Goal: Task Accomplishment & Management: Complete application form

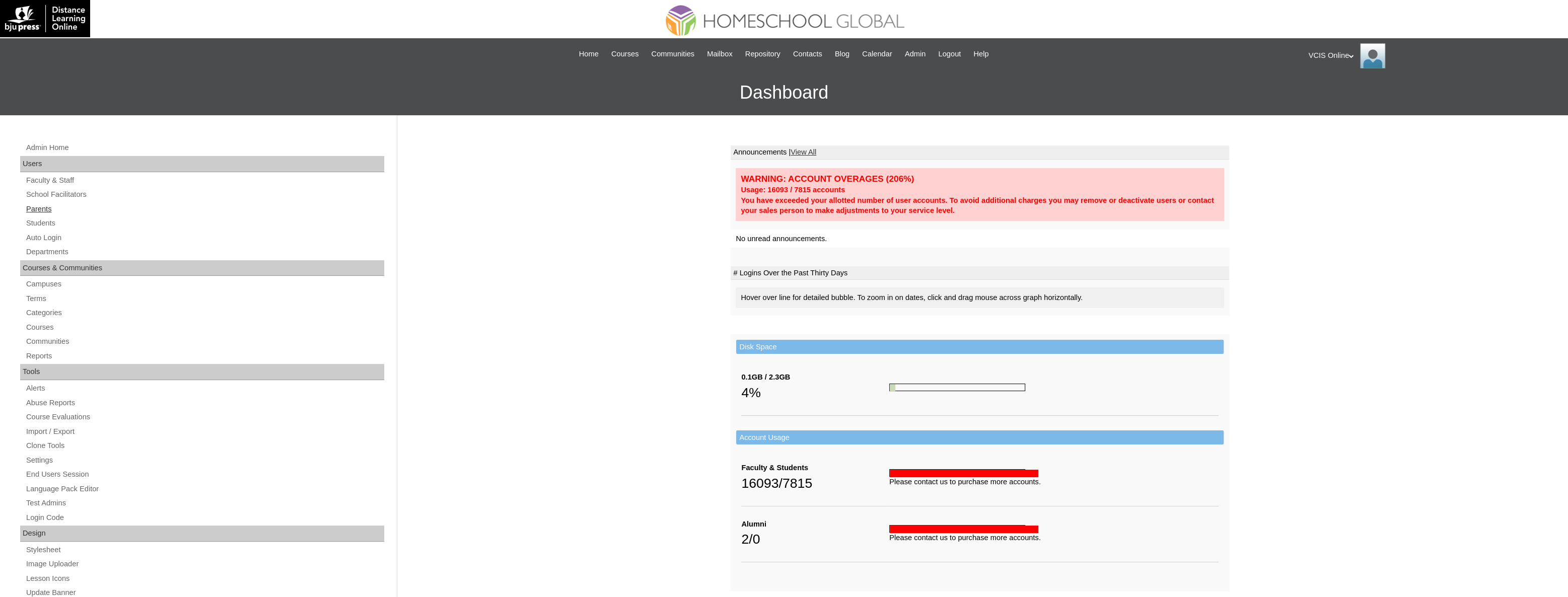
click at [40, 212] on link "Parents" at bounding box center [205, 209] width 359 height 13
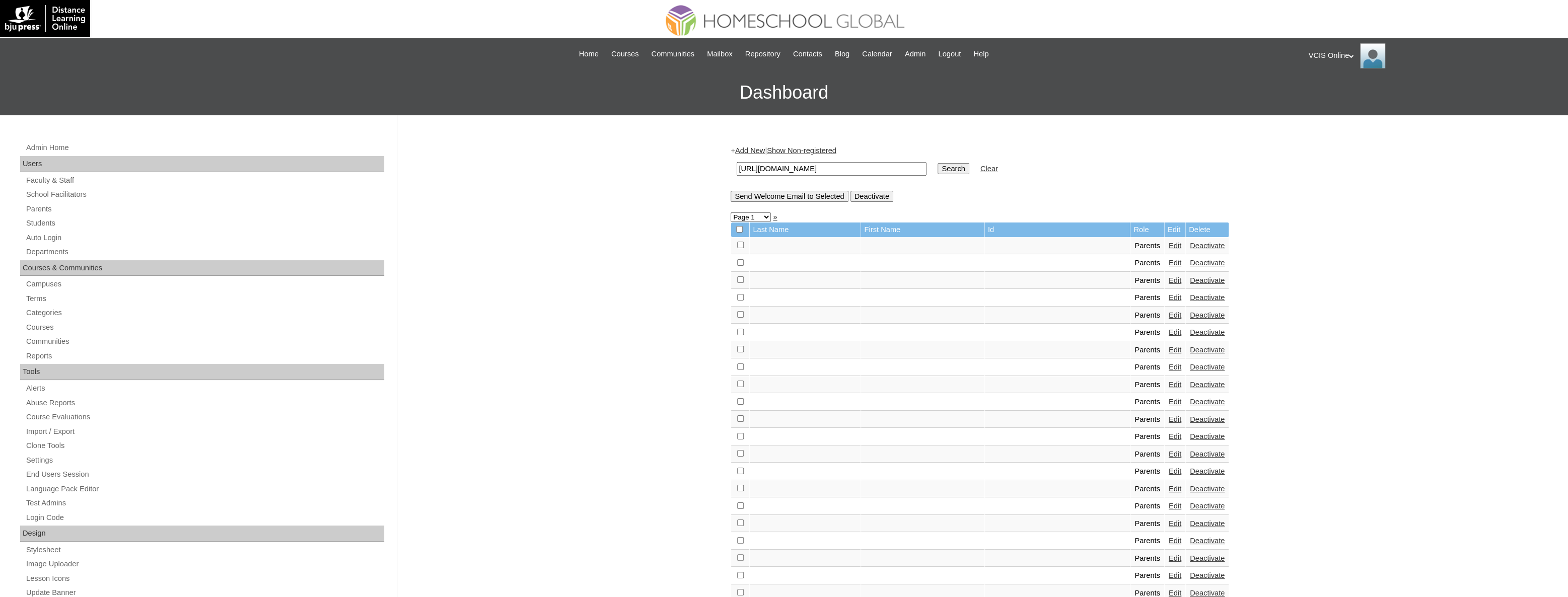
paste input "VCIS024-10A-PA2025"
type input "VCIS024-10A-PA2025"
click at [938, 171] on input "Search" at bounding box center [953, 168] width 31 height 11
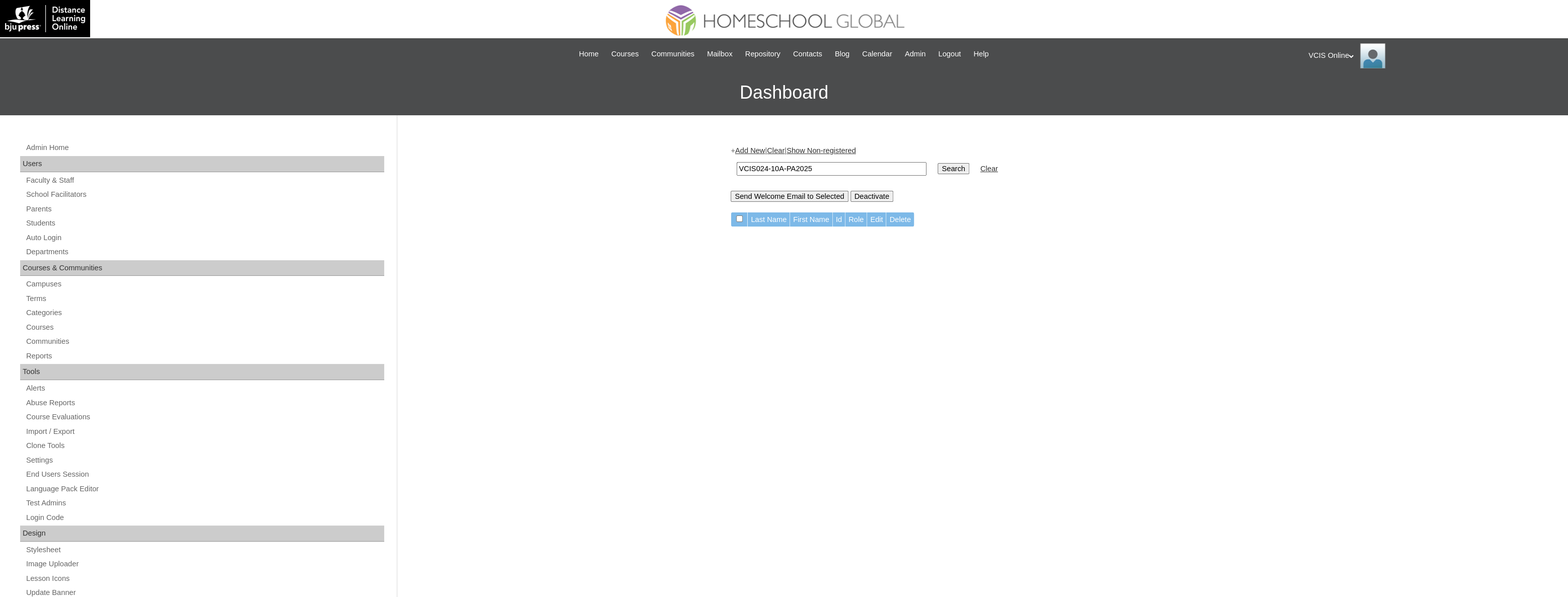
click at [761, 151] on link "Add New" at bounding box center [750, 150] width 29 height 8
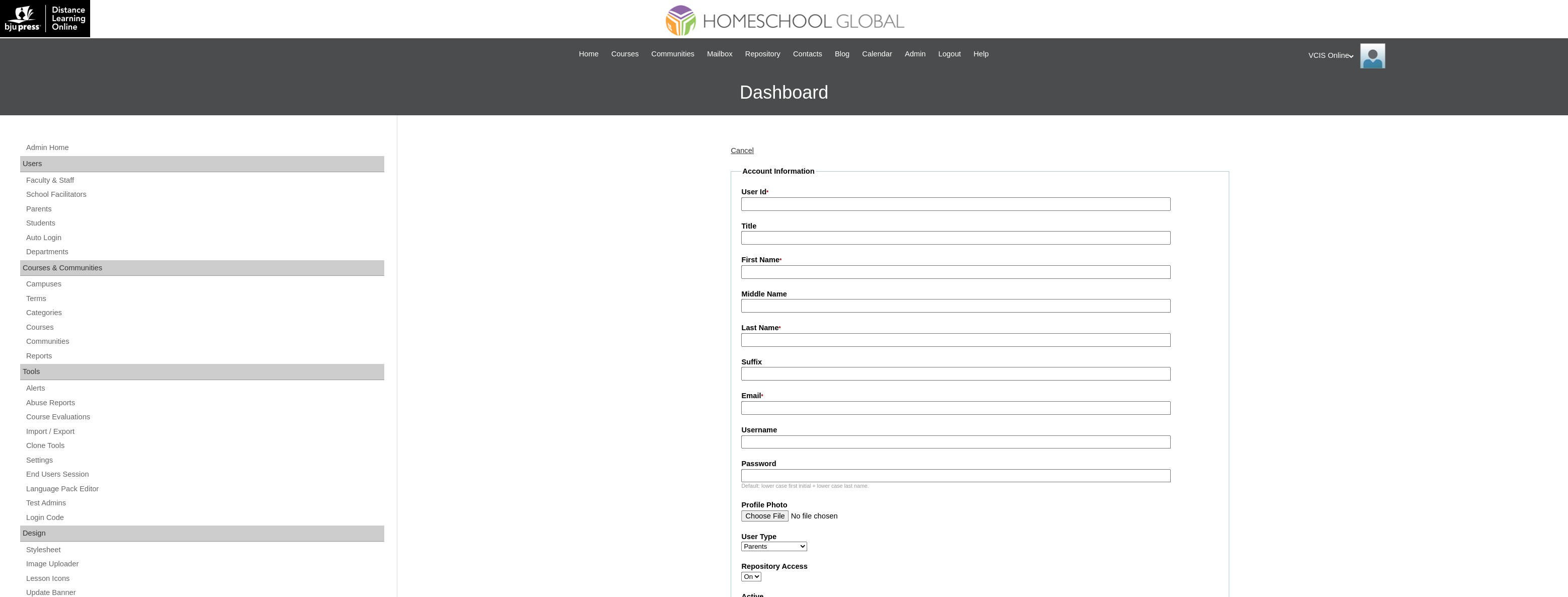
click at [798, 197] on input "User Id *" at bounding box center [956, 204] width 430 height 13
paste input "VCIS024-10A-PA2025"
type input "VCIS024-10A-PA2025"
click at [795, 277] on input "First Name *" at bounding box center [956, 272] width 430 height 13
paste input "Rosalee MeÑano"
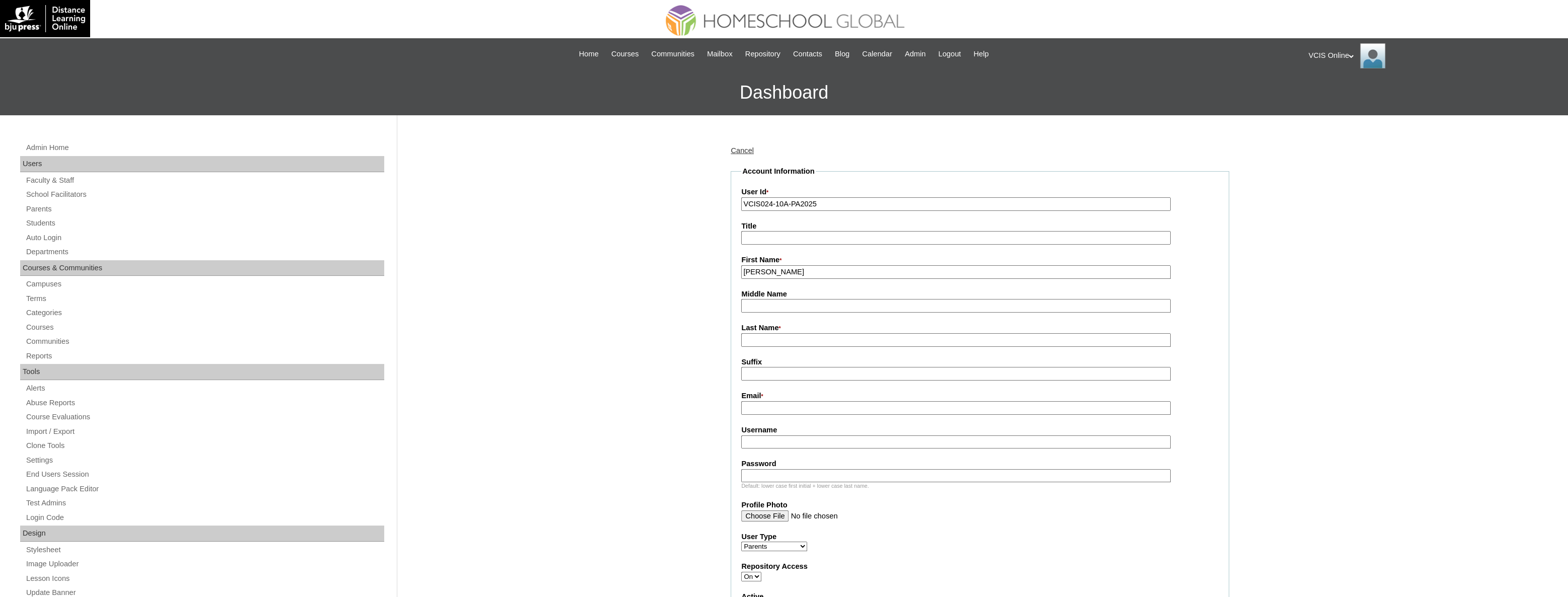
drag, startPoint x: 811, startPoint y: 272, endPoint x: 775, endPoint y: 269, distance: 36.1
click at [775, 269] on input "Rosalee MeÑano" at bounding box center [956, 272] width 430 height 13
type input "Rosalee"
paste input "MeÑano"
click at [771, 342] on input "MeÑano" at bounding box center [956, 340] width 430 height 13
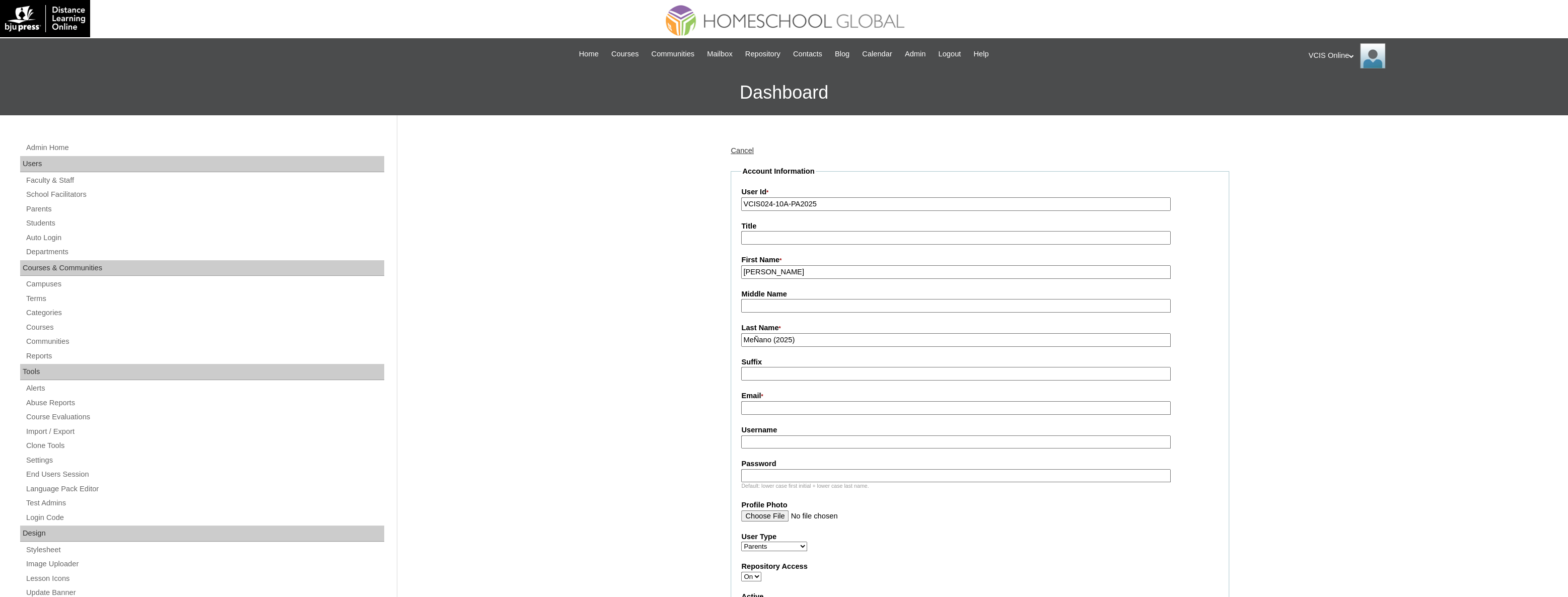
type input "MeÑano (2025)"
click at [765, 408] on input "Email *" at bounding box center [956, 408] width 430 height 13
paste input "dmfroio.student@vcis.edu.ph"
paste input "rmamore830@yahoo.com"
type input "rmamore830@yahoo.com"
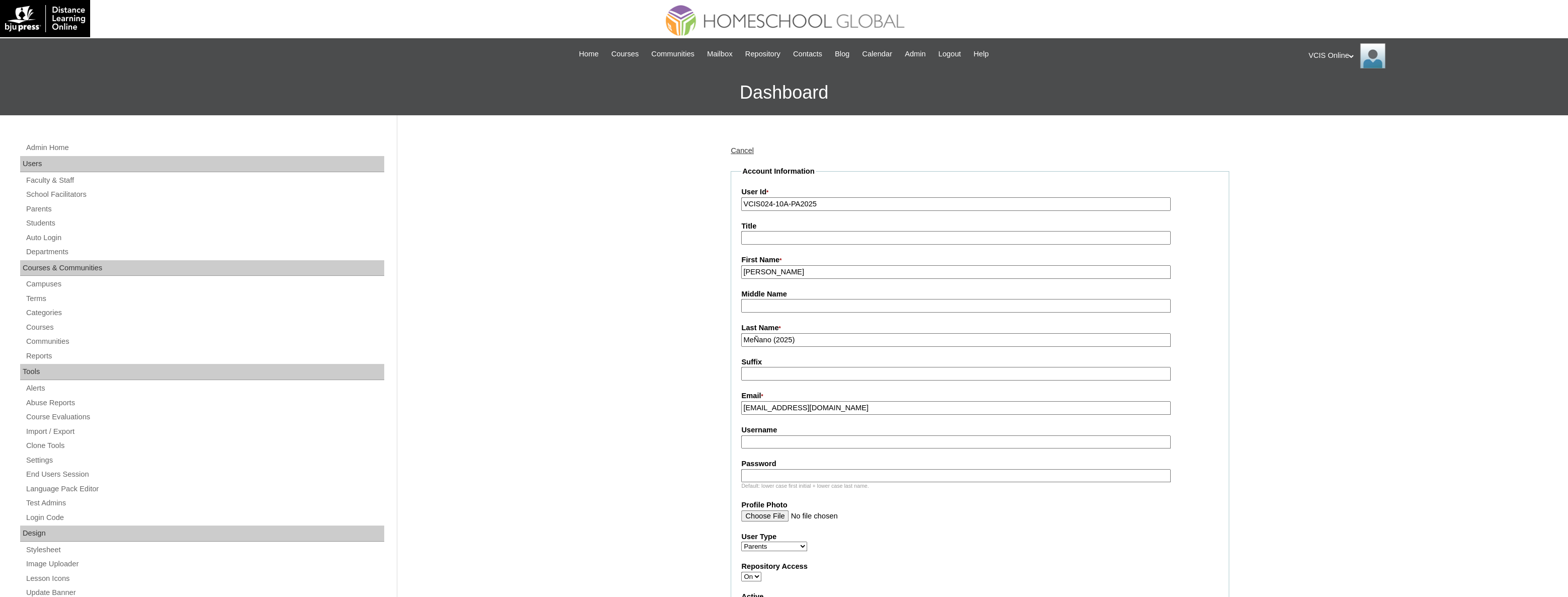
click at [777, 437] on input "Username" at bounding box center [956, 443] width 430 height 13
paste input "rmeñano2025 tyLohQ"
drag, startPoint x: 834, startPoint y: 443, endPoint x: 809, endPoint y: 443, distance: 25.0
click at [809, 443] on input "rmeñano2025 tyLohQ" at bounding box center [956, 443] width 430 height 13
type input "rmeñano2025"
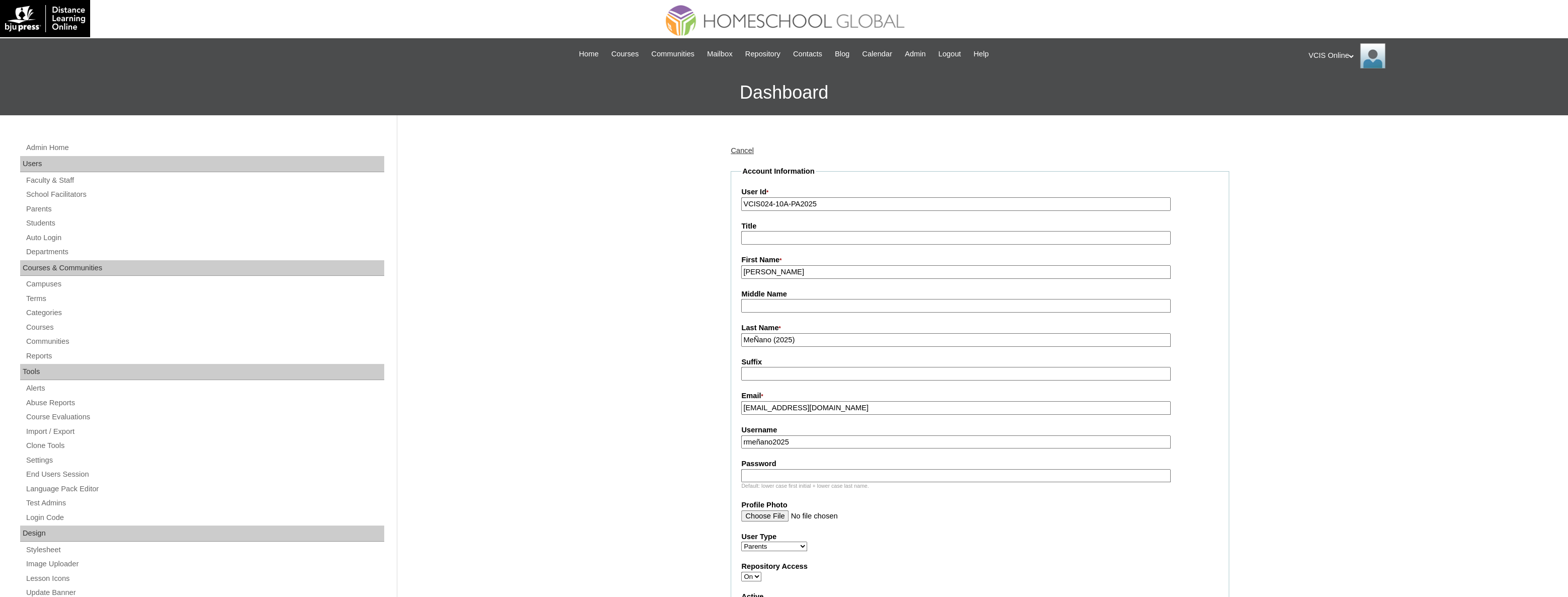
click at [799, 471] on input "Password" at bounding box center [956, 476] width 430 height 13
paste input "tyLohQ"
click at [764, 477] on input "tyLohQ" at bounding box center [956, 476] width 430 height 13
click at [759, 477] on input "tyLohQ" at bounding box center [956, 476] width 430 height 13
click at [754, 476] on input "tyLohQ" at bounding box center [956, 476] width 430 height 13
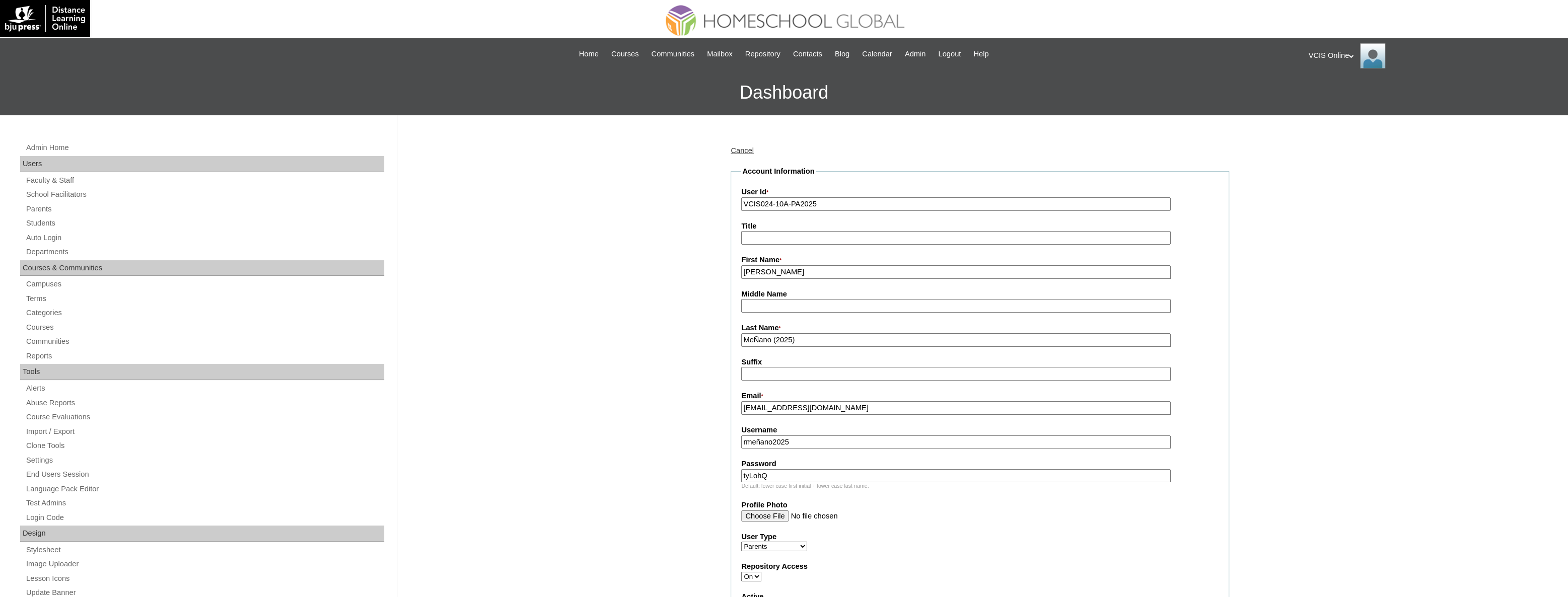
click at [749, 476] on input "tyLohQ" at bounding box center [956, 476] width 430 height 13
click at [745, 473] on input "tyLohQ" at bounding box center [956, 476] width 430 height 13
drag, startPoint x: 744, startPoint y: 475, endPoint x: 769, endPoint y: 464, distance: 27.3
click at [745, 474] on input "tyLohQ" at bounding box center [956, 476] width 430 height 13
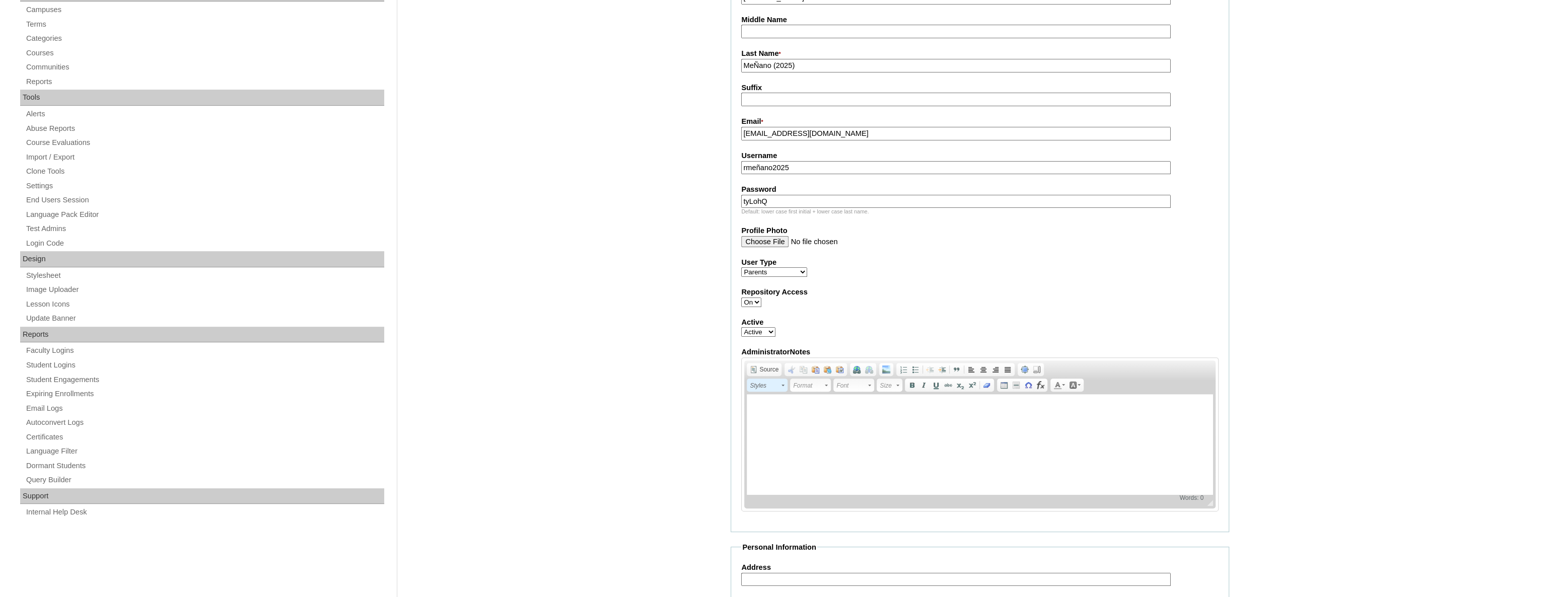
scroll to position [320, 0]
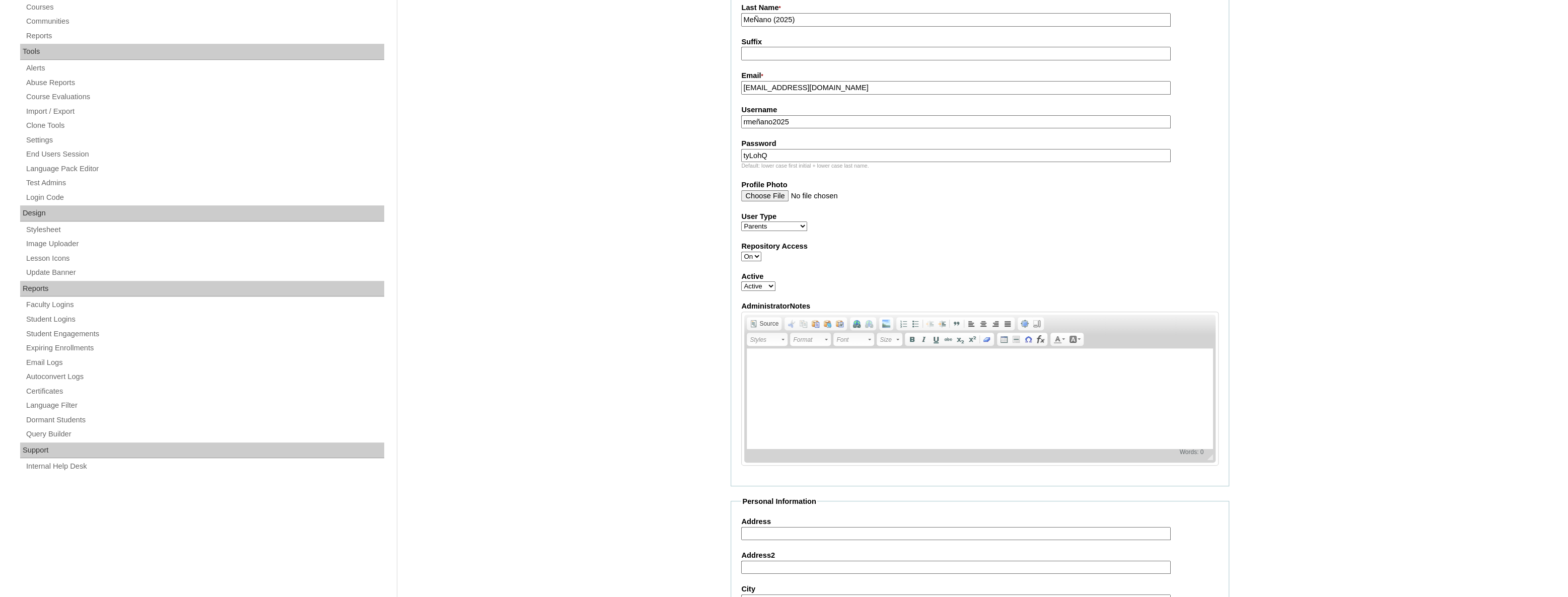
type input "tyLohQ"
click at [1353, 260] on div "Admin Home Users Faculty & Staff School Facilitators Parents Students Auto Logi…" at bounding box center [784, 410] width 1568 height 1232
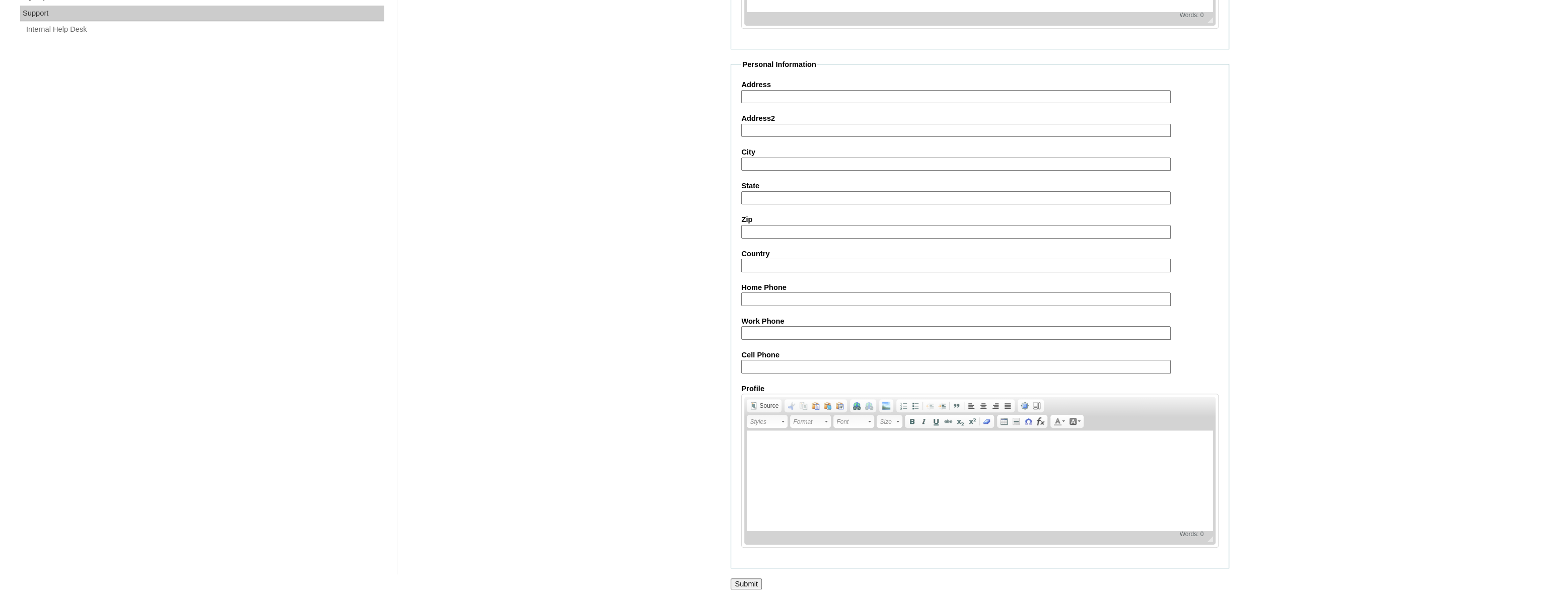
click at [748, 579] on input "Submit" at bounding box center [746, 584] width 31 height 11
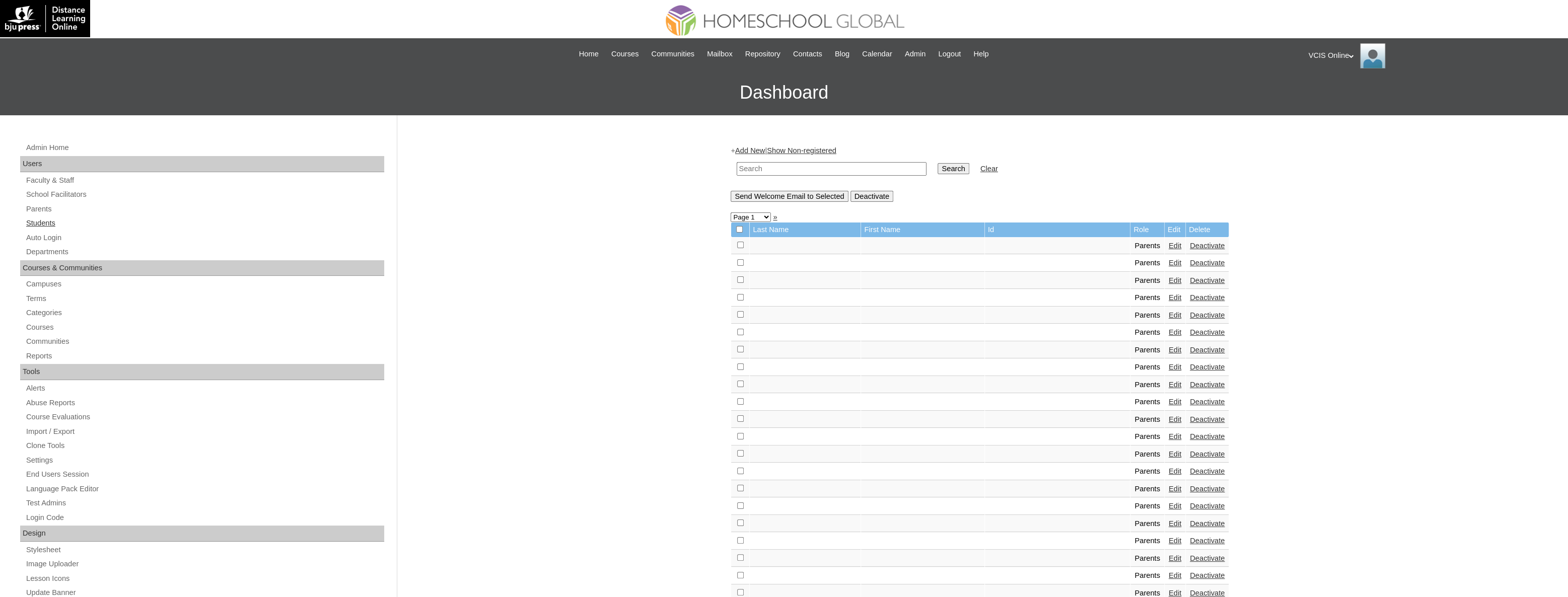
click at [44, 224] on link "Students" at bounding box center [205, 223] width 359 height 13
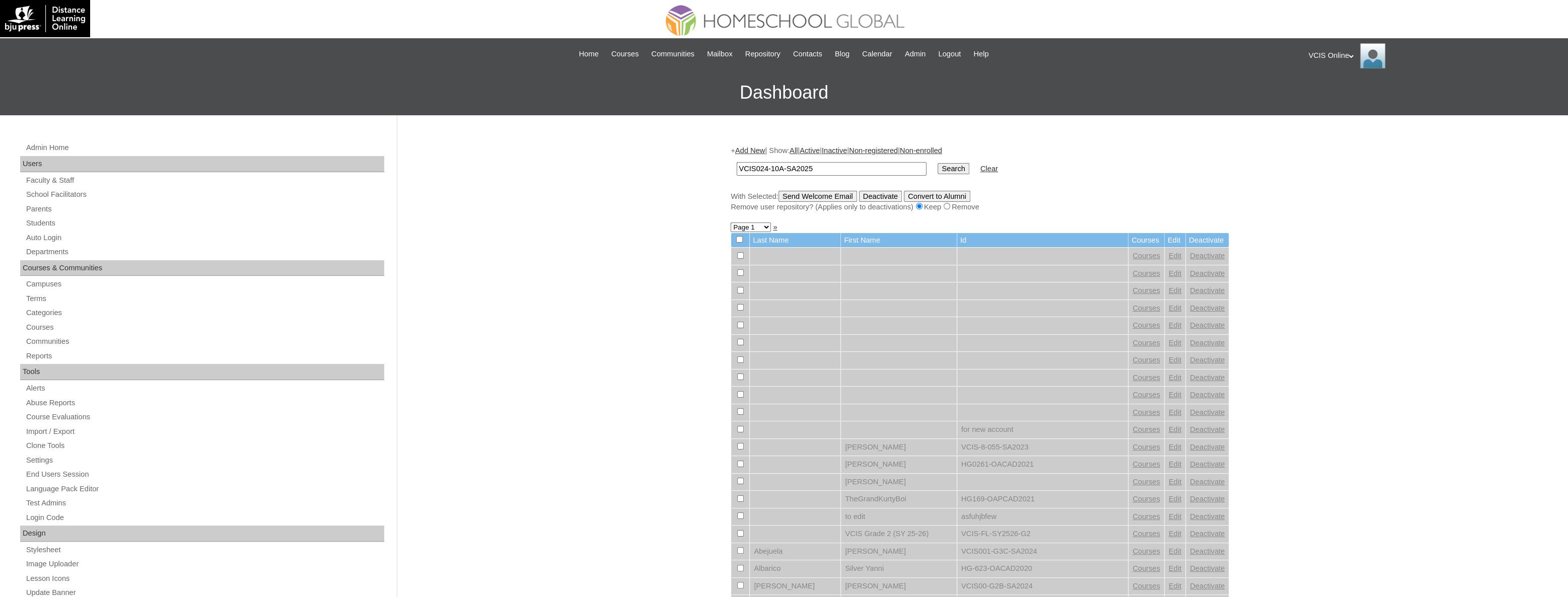
type input "VCIS024-10A-SA2025"
click at [938, 169] on input "Search" at bounding box center [953, 168] width 31 height 11
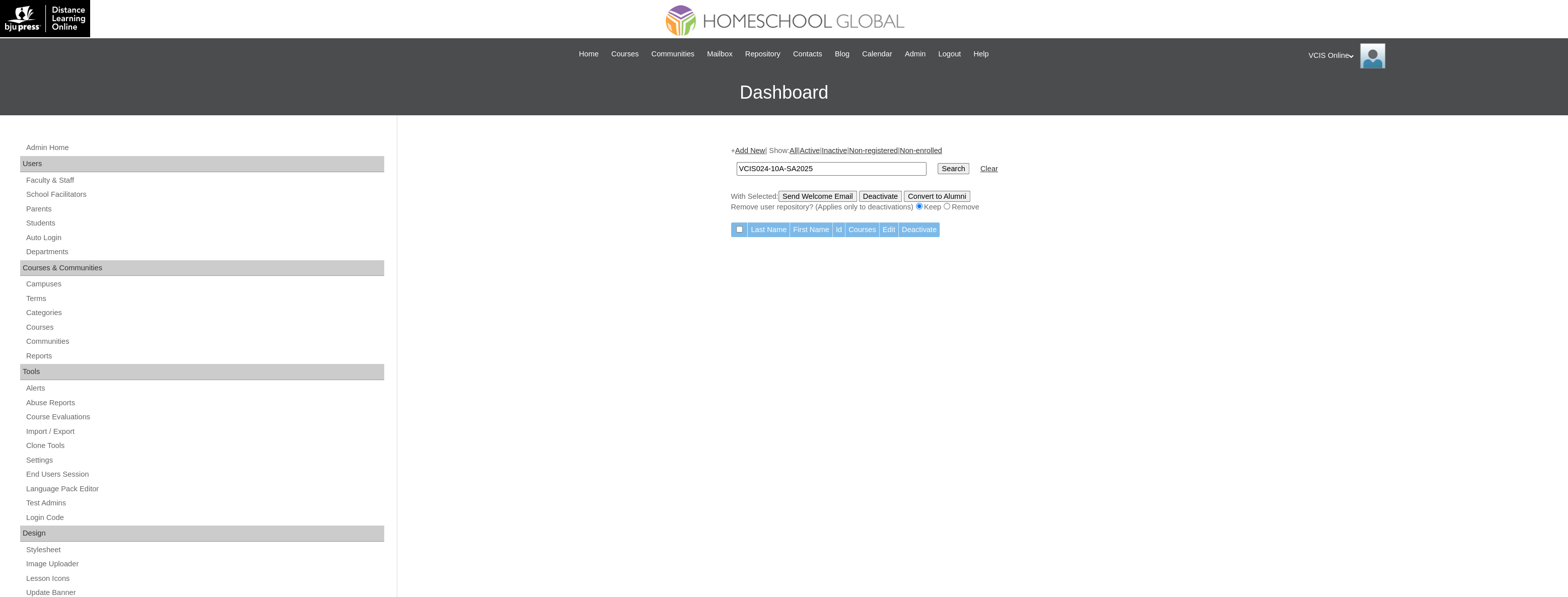
click at [748, 152] on link "Add New" at bounding box center [750, 150] width 29 height 8
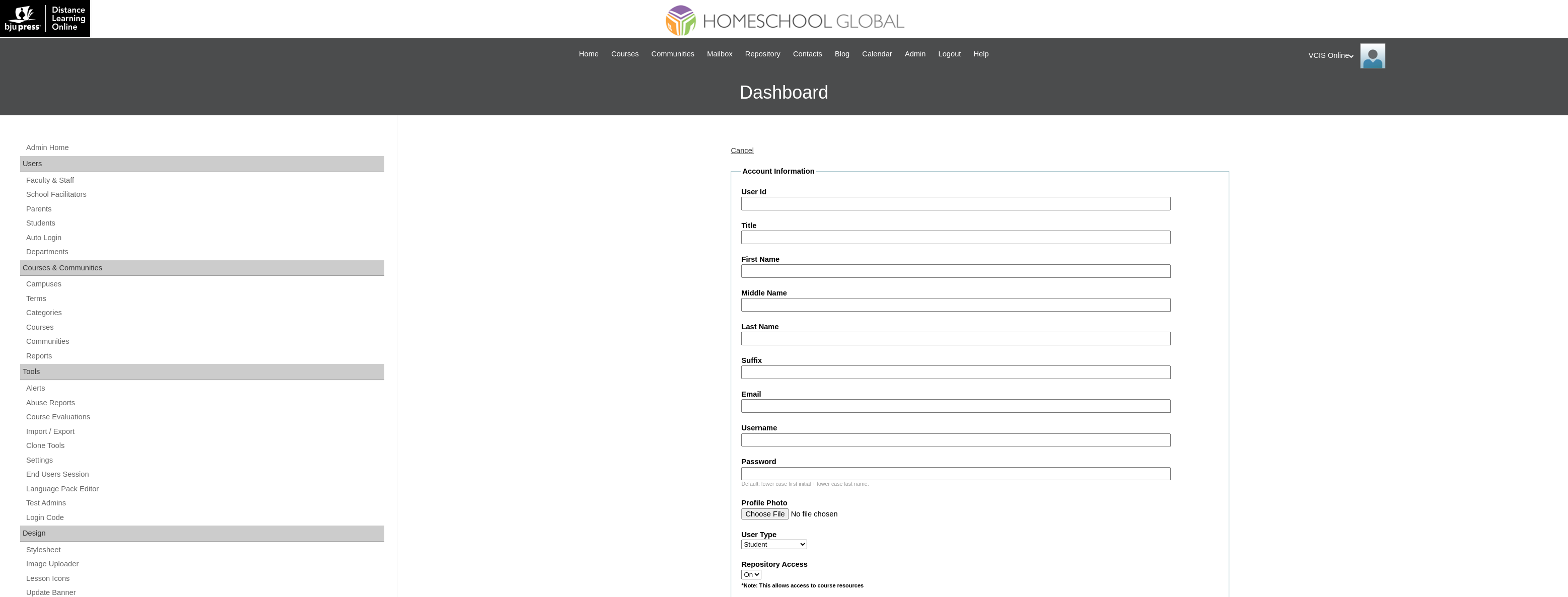
click at [777, 203] on input "User Id" at bounding box center [956, 204] width 430 height 13
paste input "VCIS024-10A-SA2025"
type input "VCIS024-10A-SA2025"
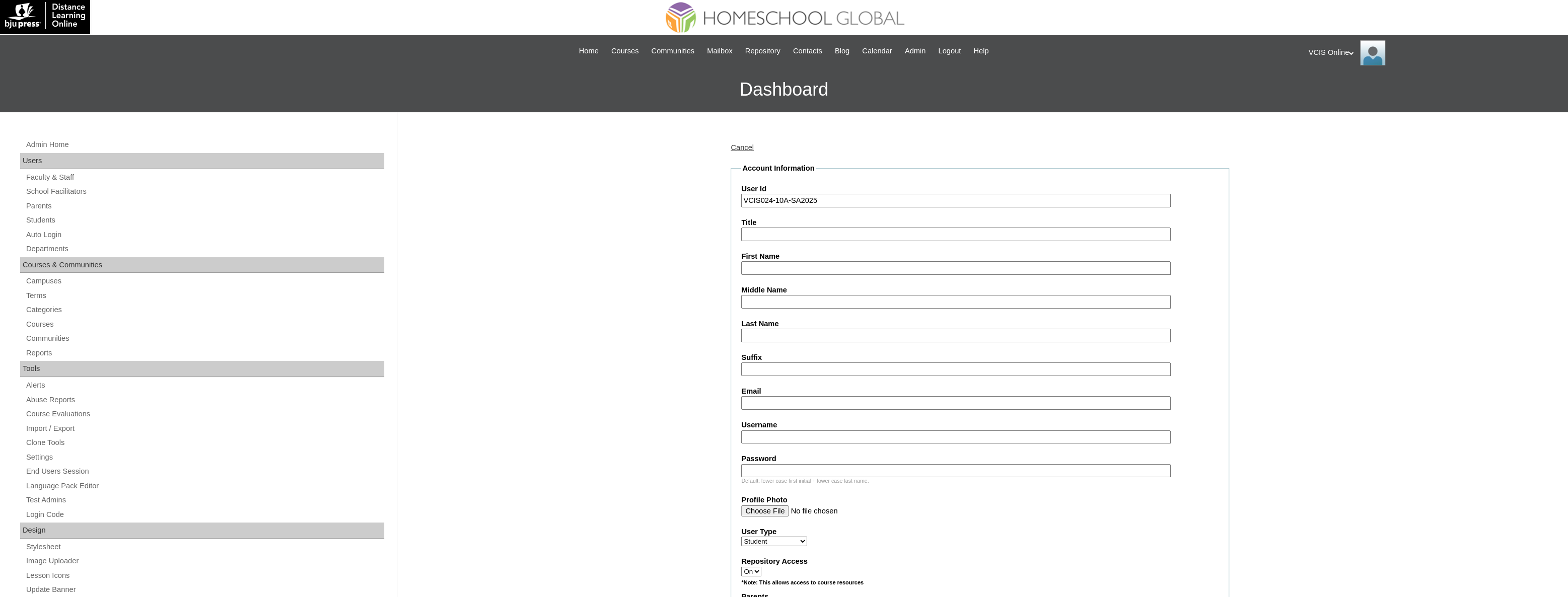
click at [780, 386] on label "Email" at bounding box center [980, 392] width 477 height 11
click at [780, 396] on input "Email" at bounding box center [956, 403] width 430 height 13
paste input "david.froio2025 eGfCsp"
type input "david.froio2025 eGfCsp"
click at [787, 302] on fieldset "Account Information User Id VCIS024-10A-SA2025 Title First Name Middle Name Las…" at bounding box center [980, 531] width 499 height 736
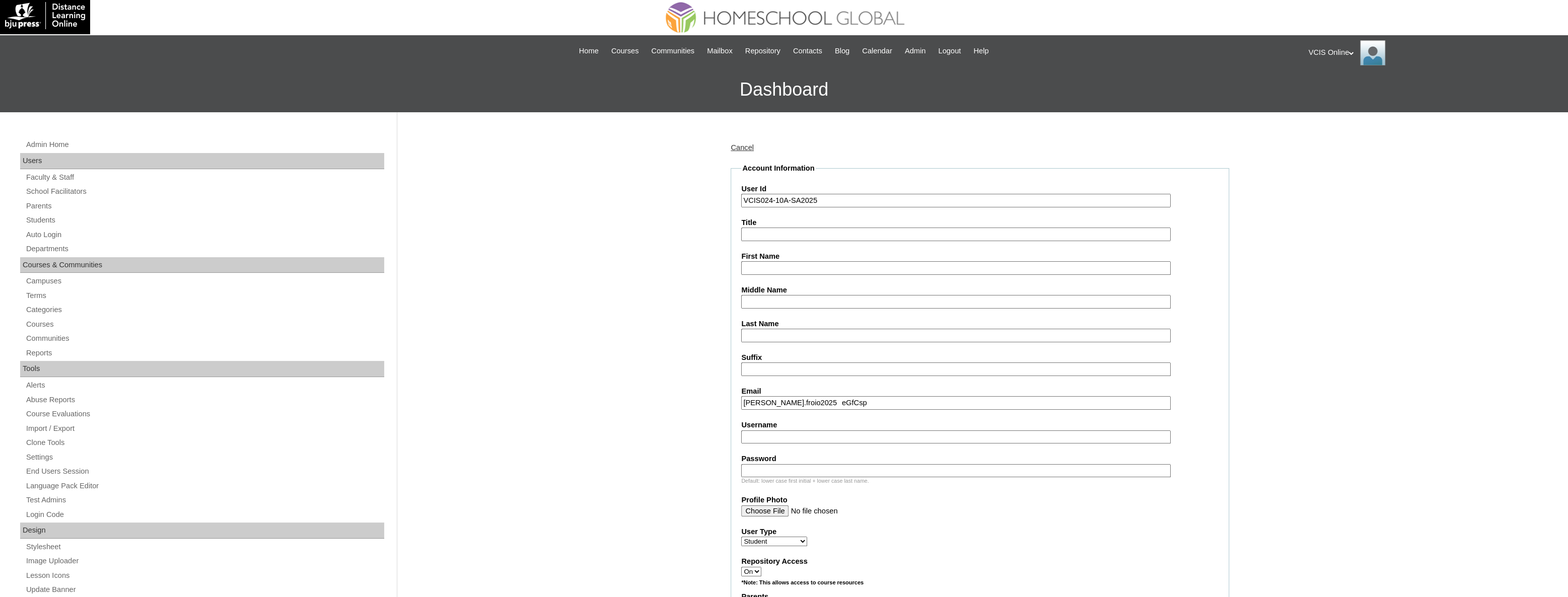
scroll to position [137, 0]
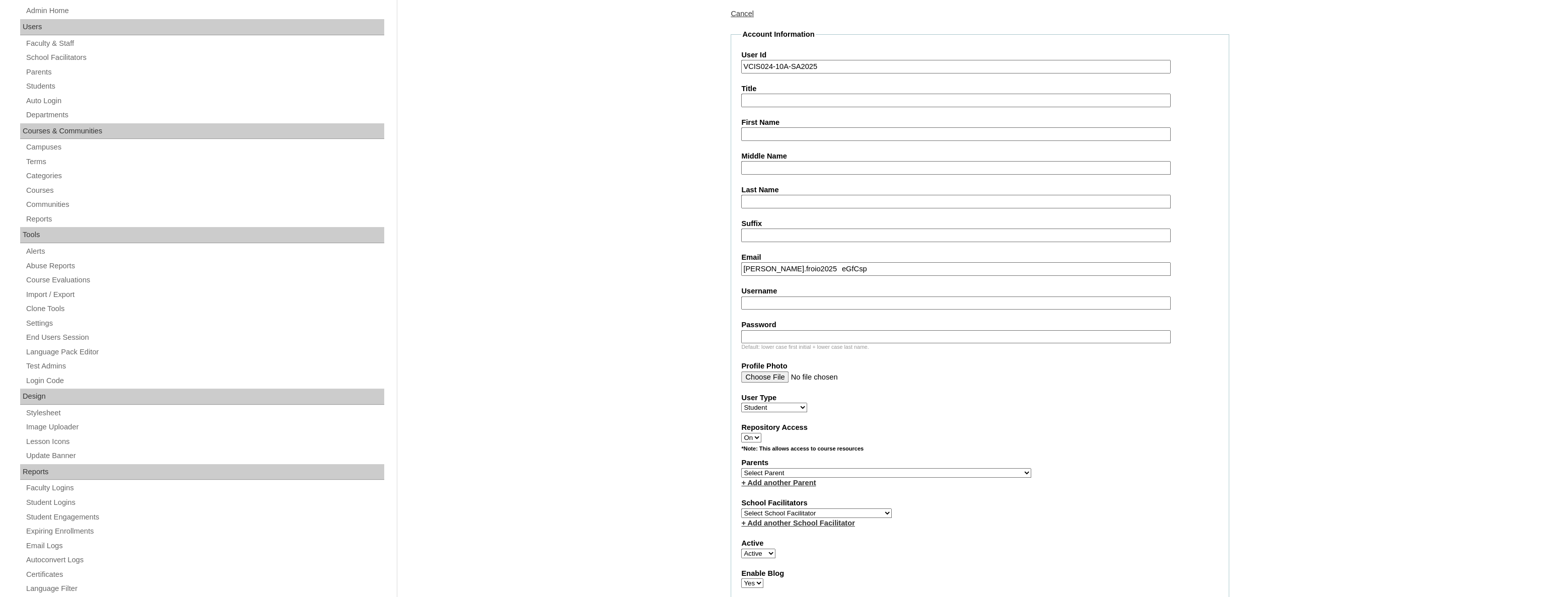
click at [803, 291] on label "Username" at bounding box center [980, 291] width 477 height 11
click at [803, 297] on input "Username" at bounding box center [956, 304] width 430 height 13
paste input "david.froio2025 eGfCsp"
drag, startPoint x: 836, startPoint y: 304, endPoint x: 808, endPoint y: 299, distance: 28.4
click at [808, 299] on input "david.froio2025 eGfCsp" at bounding box center [956, 304] width 430 height 13
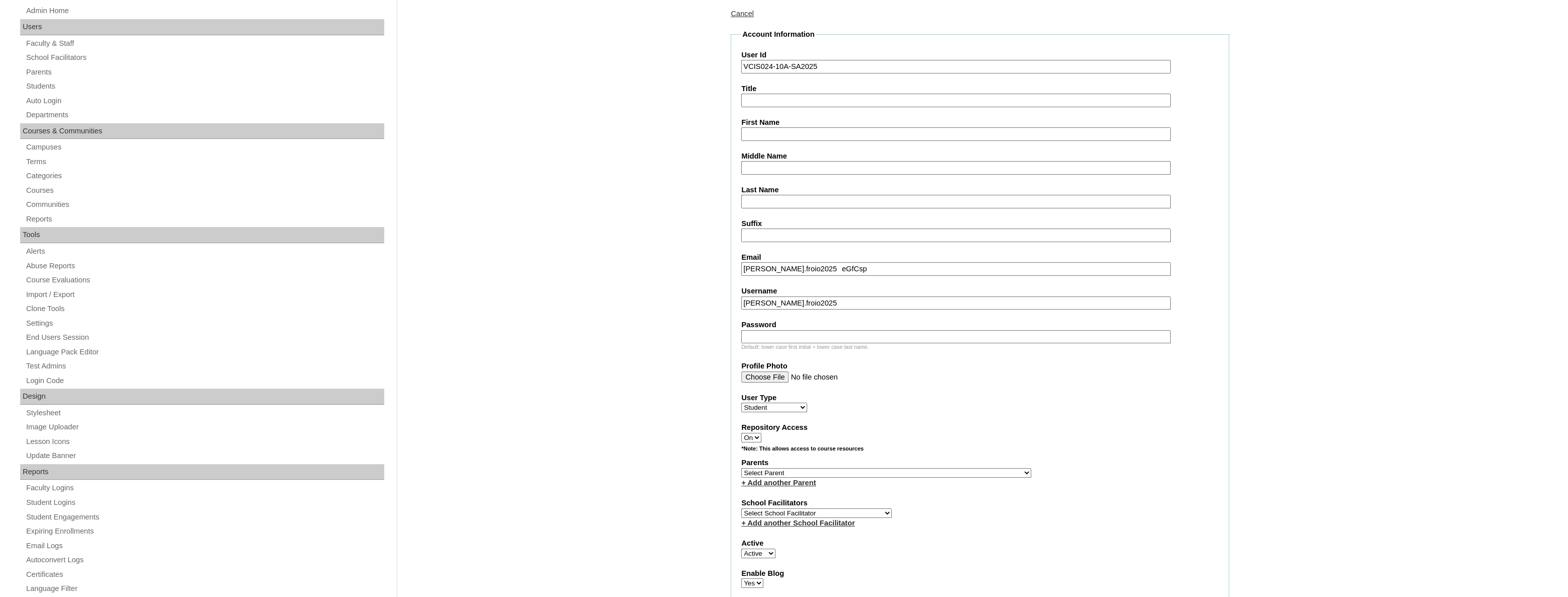
type input "david.froio2025"
click at [815, 338] on input "Password" at bounding box center [956, 337] width 430 height 13
paste input "eGfCsp"
type input "eGfCsp"
drag, startPoint x: 852, startPoint y: 263, endPoint x: 726, endPoint y: 267, distance: 126.1
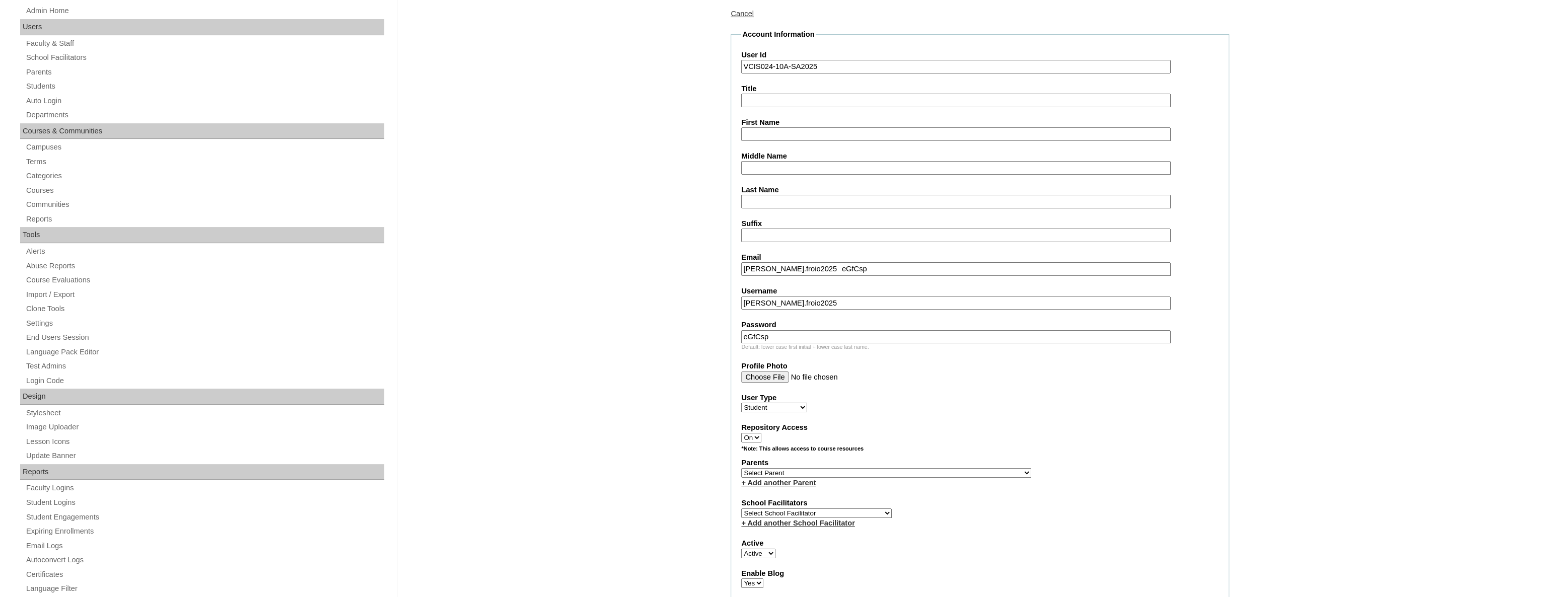
paste input "dmfroio.student@vcis.edu.ph"
type input "dmfroio.student@vcis.edu.ph"
click at [770, 131] on input "First Name" at bounding box center [956, 134] width 430 height 13
paste input "Froio David Marwil"
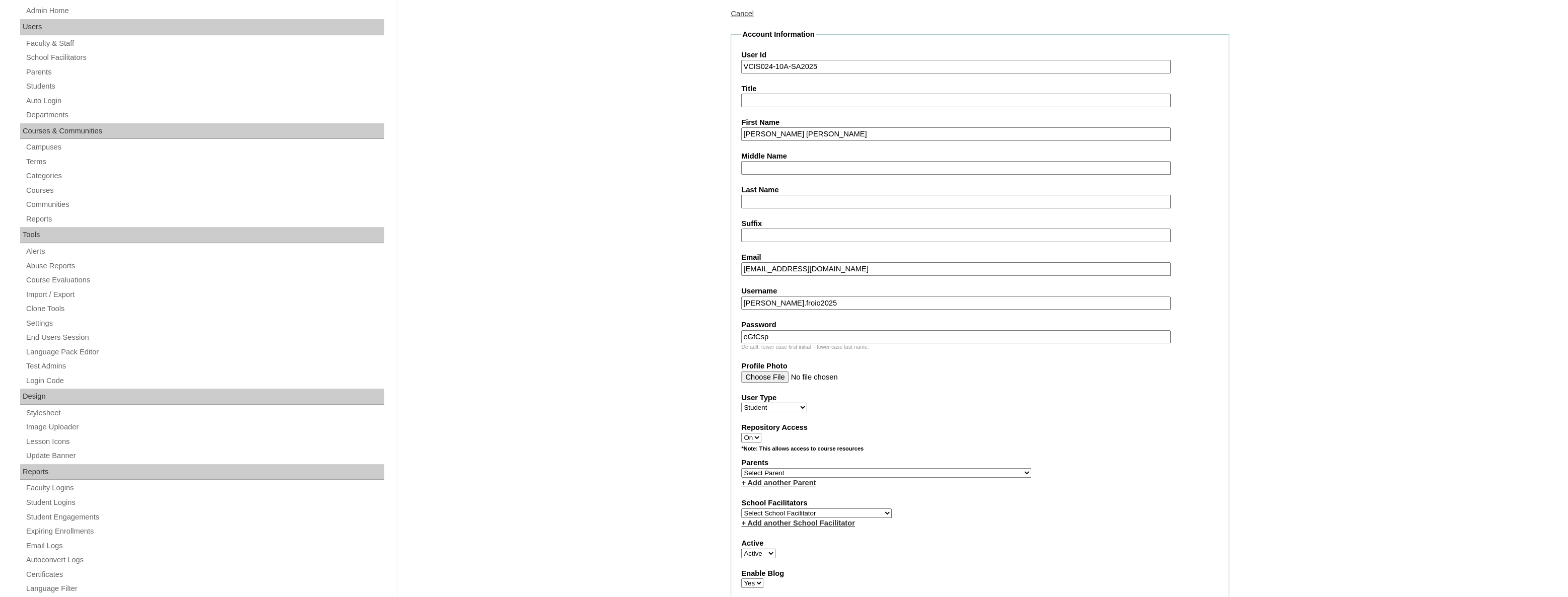
drag, startPoint x: 772, startPoint y: 134, endPoint x: 710, endPoint y: 140, distance: 62.3
type input "David Marwil"
click at [779, 203] on input "Last Name" at bounding box center [956, 202] width 430 height 13
paste input "Froio"
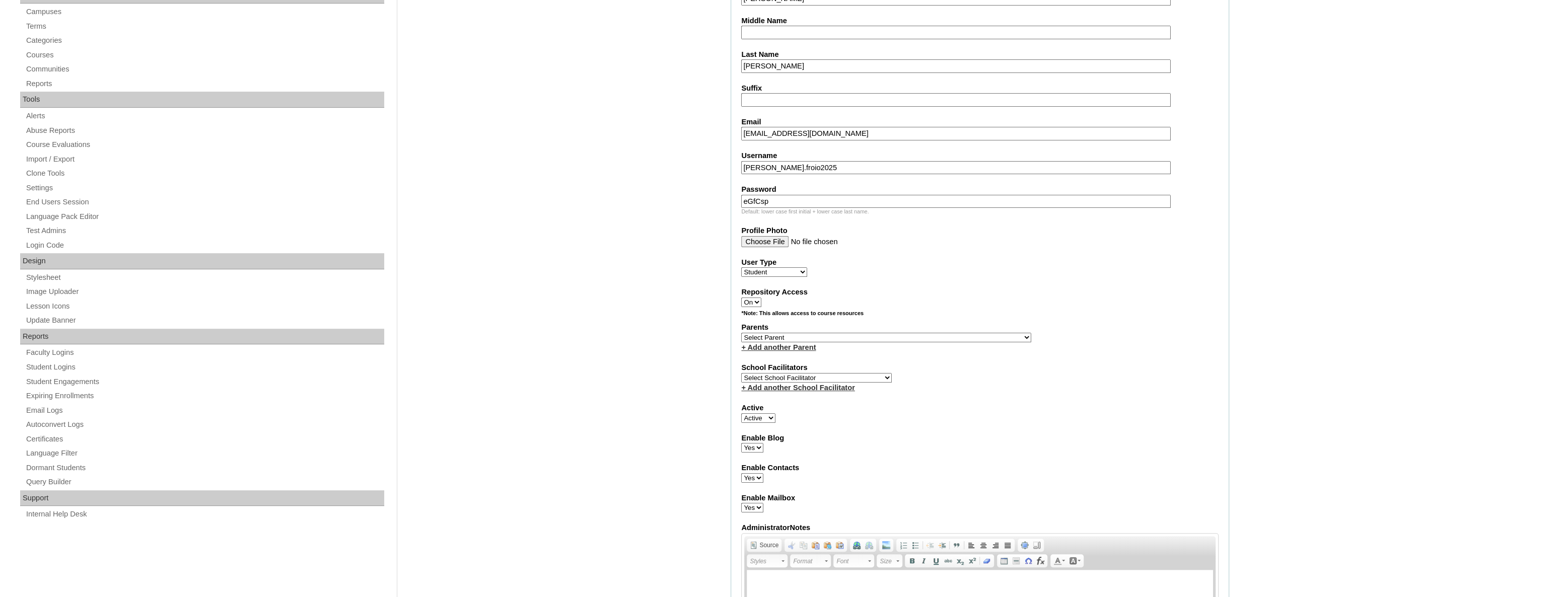
scroll to position [366, 0]
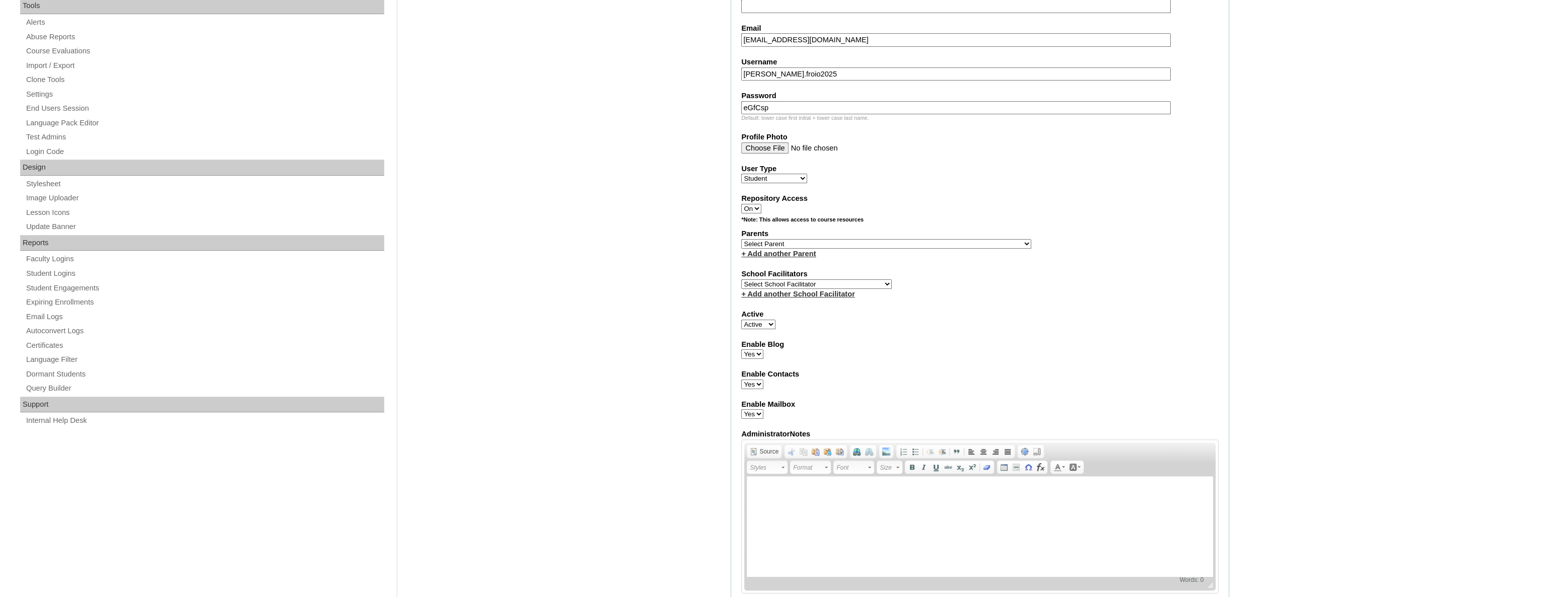
type input "Froio"
click at [785, 241] on select "Select Parent , , , , , , , , , , , , , , , , , , , , , , , , , , , , , , , , ,…" at bounding box center [886, 244] width 290 height 9
select select "31240"
click at [838, 240] on select "Select Parent , , , , , , , , , , , , , , , , , , , , , , , , , , , , , , , , ,…" at bounding box center [886, 244] width 290 height 9
click at [817, 243] on select "Select Parent , , , , , , , , , , , , , , , , , , , , , , , , , , , , , , , , ,…" at bounding box center [886, 244] width 290 height 9
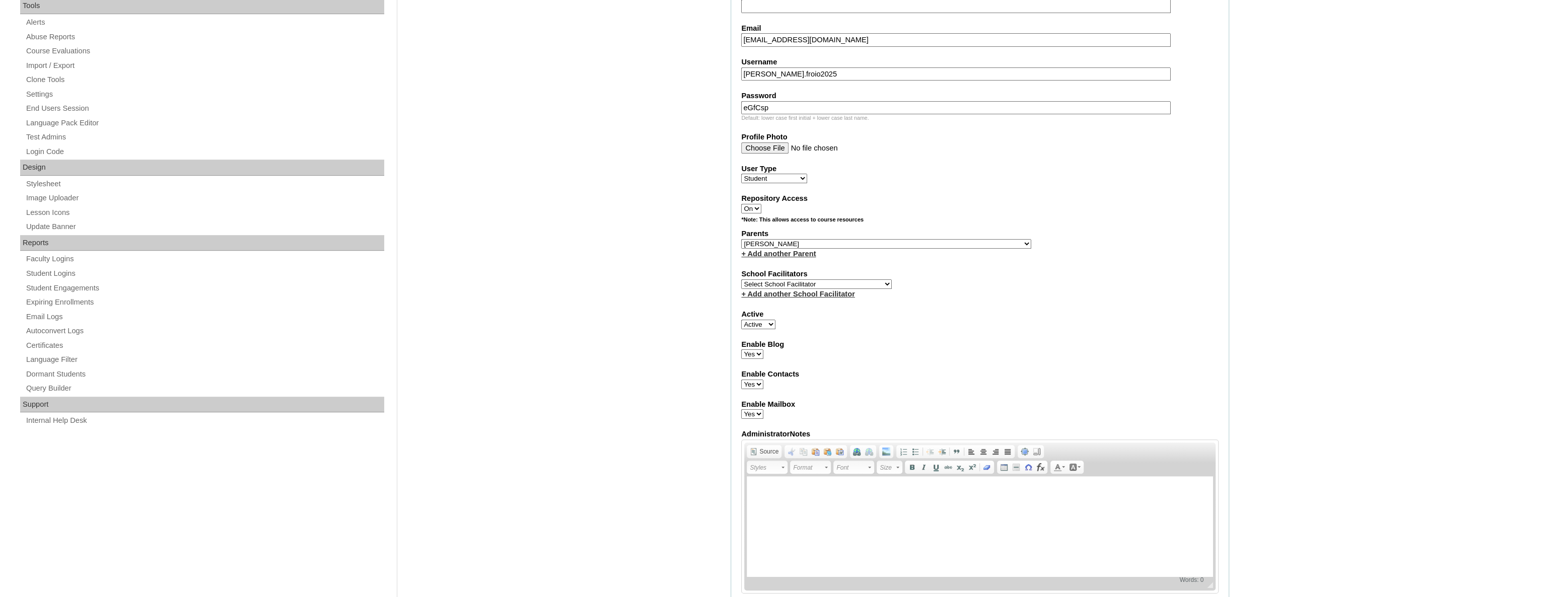
click at [813, 240] on select "Select Parent , , , , , , , , , , , , , , , , , , , , , , , , , , , , , , , , ,…" at bounding box center [886, 244] width 290 height 9
click at [741, 239] on select "Select Parent , , , , , , , , , , , , , , , , , , , , , , , , , , , , , , , , ,…" at bounding box center [886, 244] width 290 height 9
click at [811, 244] on select "Select Parent , , , , , , , , , , , , , , , , , , , , , , , , , , , , , , , , ,…" at bounding box center [886, 244] width 290 height 9
click at [910, 241] on select "Select Parent , , , , , , , , , , , , , , , , , , , , , , , , , , , , , , , , ,…" at bounding box center [886, 244] width 290 height 9
click at [886, 243] on select "Select Parent , , , , , , , , , , , , , , , , , , , , , , , , , , , , , , , , ,…" at bounding box center [886, 244] width 290 height 9
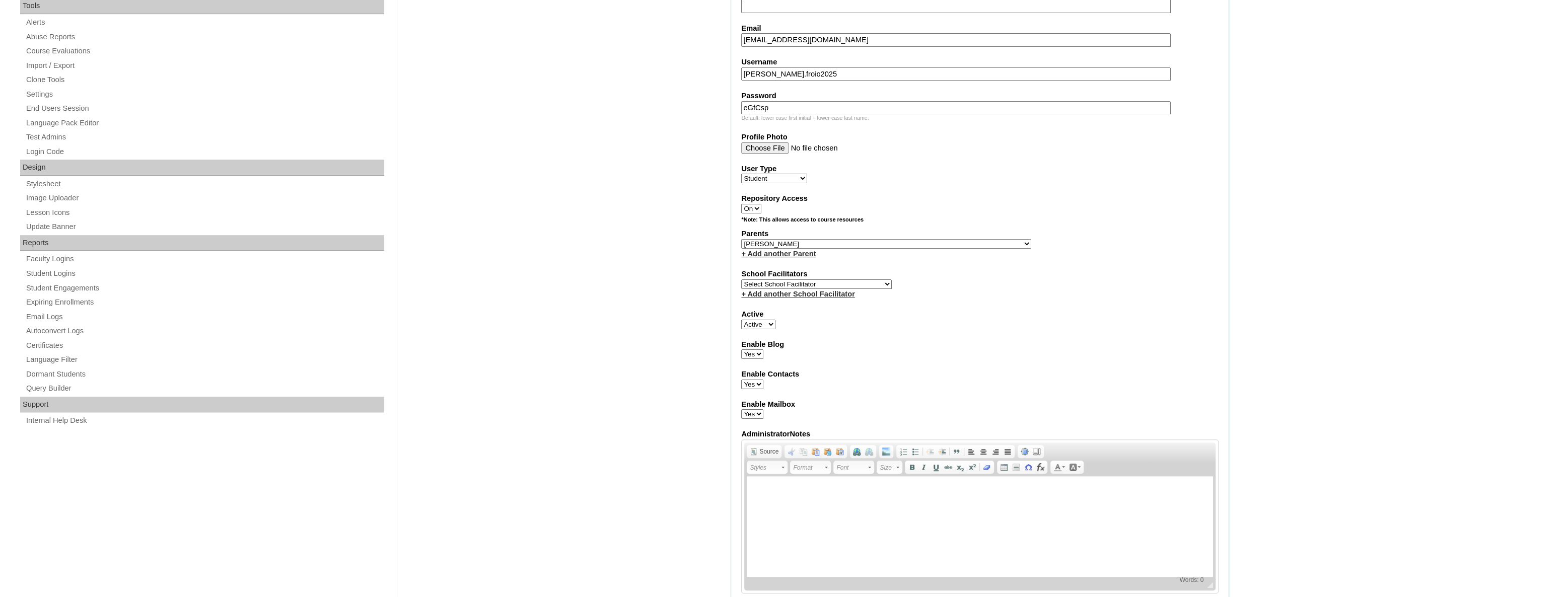
click at [864, 239] on select "Select Parent , , , , , , , , , , , , , , , , , , , , , , , , , , , , , , , , ,…" at bounding box center [886, 244] width 290 height 9
click at [1039, 262] on fieldset "Account Information User Id VCIS024-10A-SA2025 Title First Name David Marwil Mi…" at bounding box center [980, 207] width 499 height 814
click at [911, 239] on select "Select Parent , , , , , , , , , , , , , , , , , , , , , , , , , , , , , , , , ,…" at bounding box center [886, 244] width 290 height 9
click at [856, 242] on select "Select Parent , , , , , , , , , , , , , , , , , , , , , , , , , , , , , , , , ,…" at bounding box center [886, 244] width 290 height 9
click at [856, 241] on select "Select Parent , , , , , , , , , , , , , , , , , , , , , , , , , , , , , , , , ,…" at bounding box center [886, 244] width 290 height 9
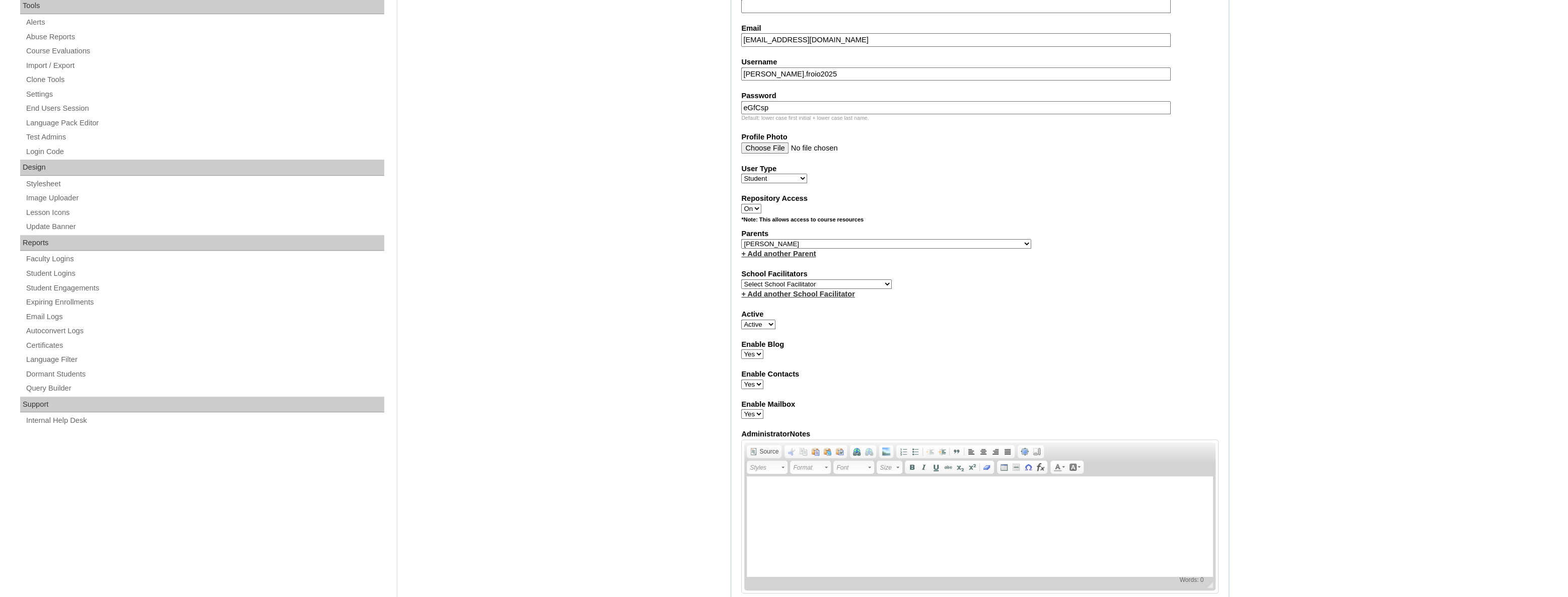
click at [856, 241] on select "Select Parent , , , , , , , , , , , , , , , , , , , , , , , , , , , , , , , , ,…" at bounding box center [886, 244] width 290 height 9
click at [910, 240] on select "Select Parent , , , , , , , , , , , , , , , , , , , , , , , , , , , , , , , , ,…" at bounding box center [886, 244] width 290 height 9
click at [898, 241] on select "Select Parent , , , , , , , , , , , , , , , , , , , , , , , , , , , , , , , , ,…" at bounding box center [886, 244] width 290 height 9
click at [741, 239] on select "Select Parent , , , , , , , , , , , , , , , , , , , , , , , , , , , , , , , , ,…" at bounding box center [886, 244] width 290 height 9
click at [847, 280] on select "Select School Facilitator Norman Añain Ruffa Abadijas Mary Abella Gloryfe Abion…" at bounding box center [816, 284] width 150 height 9
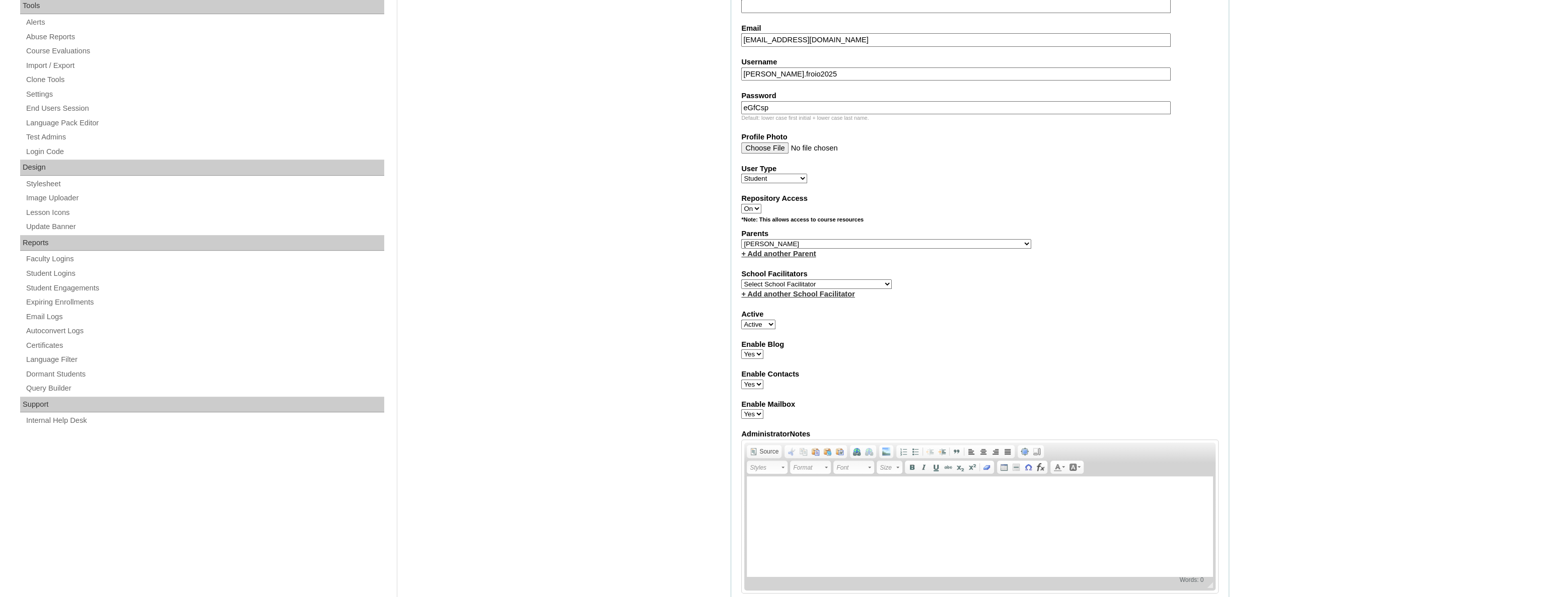
select select "36432"
click at [741, 279] on select "Select School Facilitator Norman Añain Ruffa Abadijas Mary Abella Gloryfe Abion…" at bounding box center [816, 284] width 150 height 9
click at [1292, 374] on div "Admin Home Users Faculty & Staff School Facilitators Parents Students Auto Logi…" at bounding box center [784, 452] width 1568 height 1406
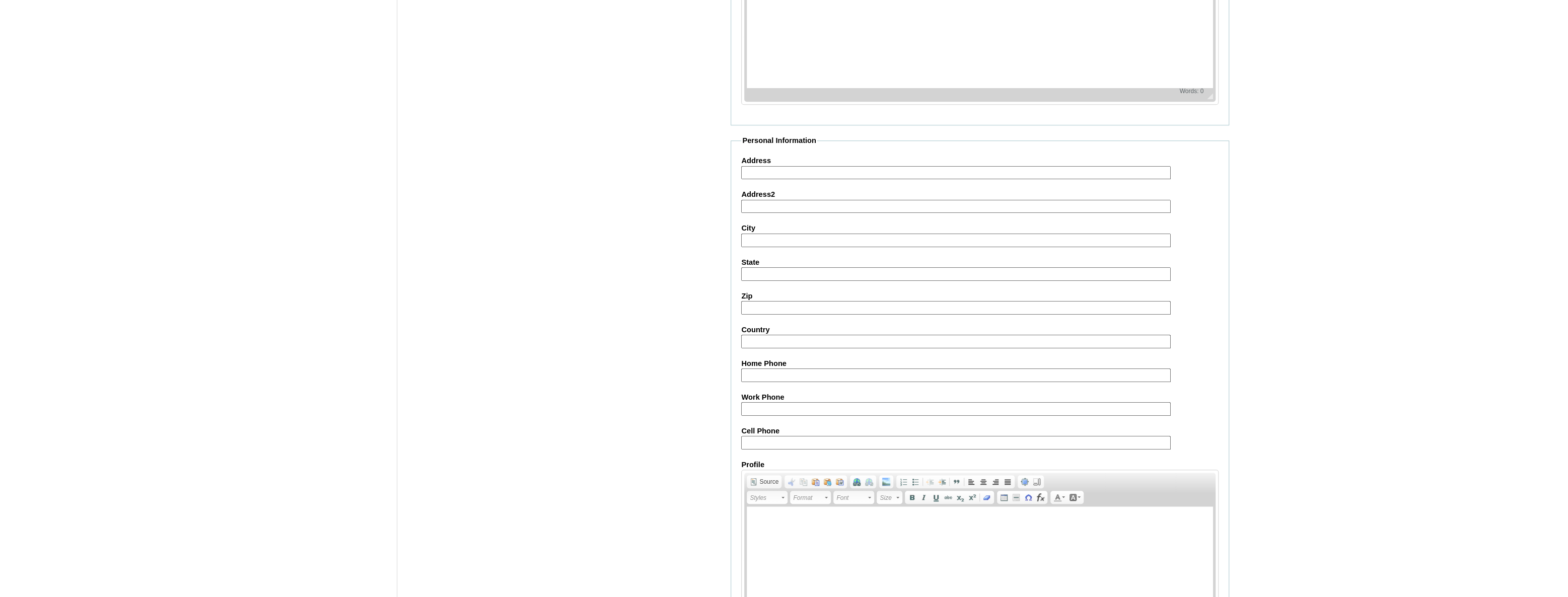
scroll to position [928, 0]
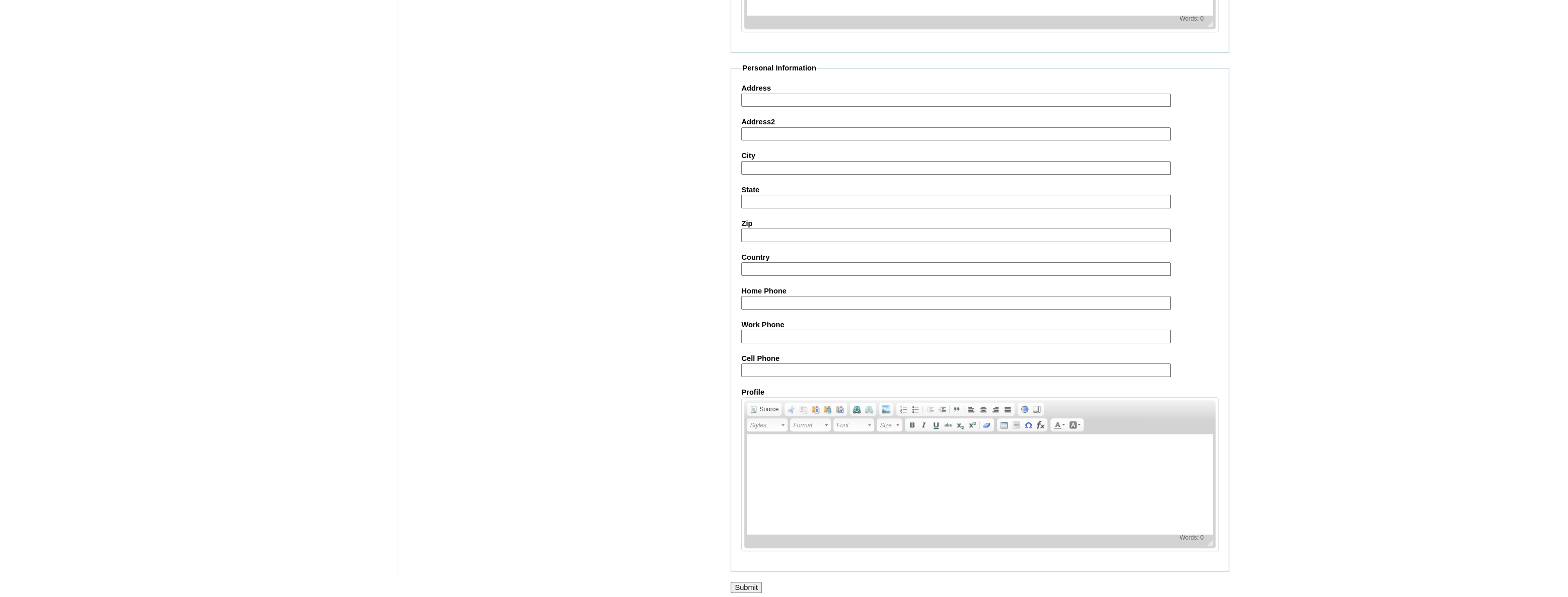
click at [758, 583] on input "Submit" at bounding box center [746, 588] width 31 height 11
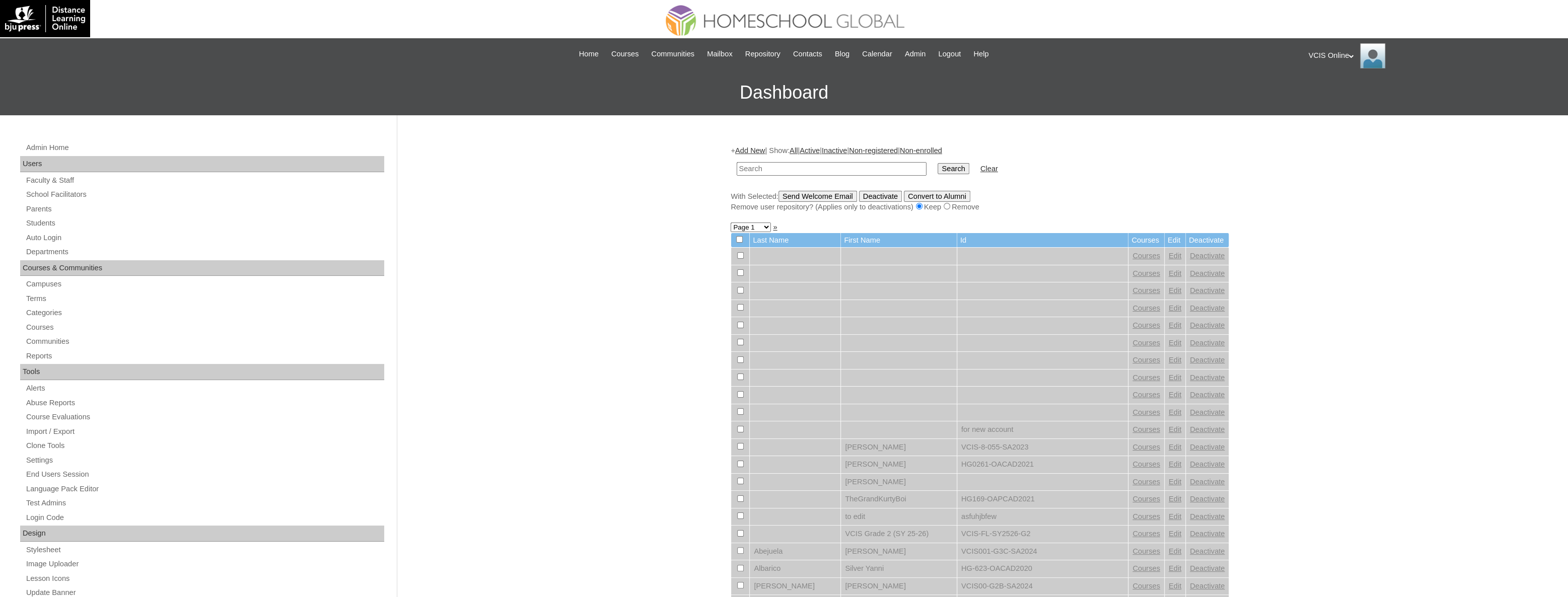
paste input "VCIS024-10A-SA2025"
type input "VCIS024-10A-SA2025"
click at [938, 167] on input "Search" at bounding box center [953, 168] width 31 height 11
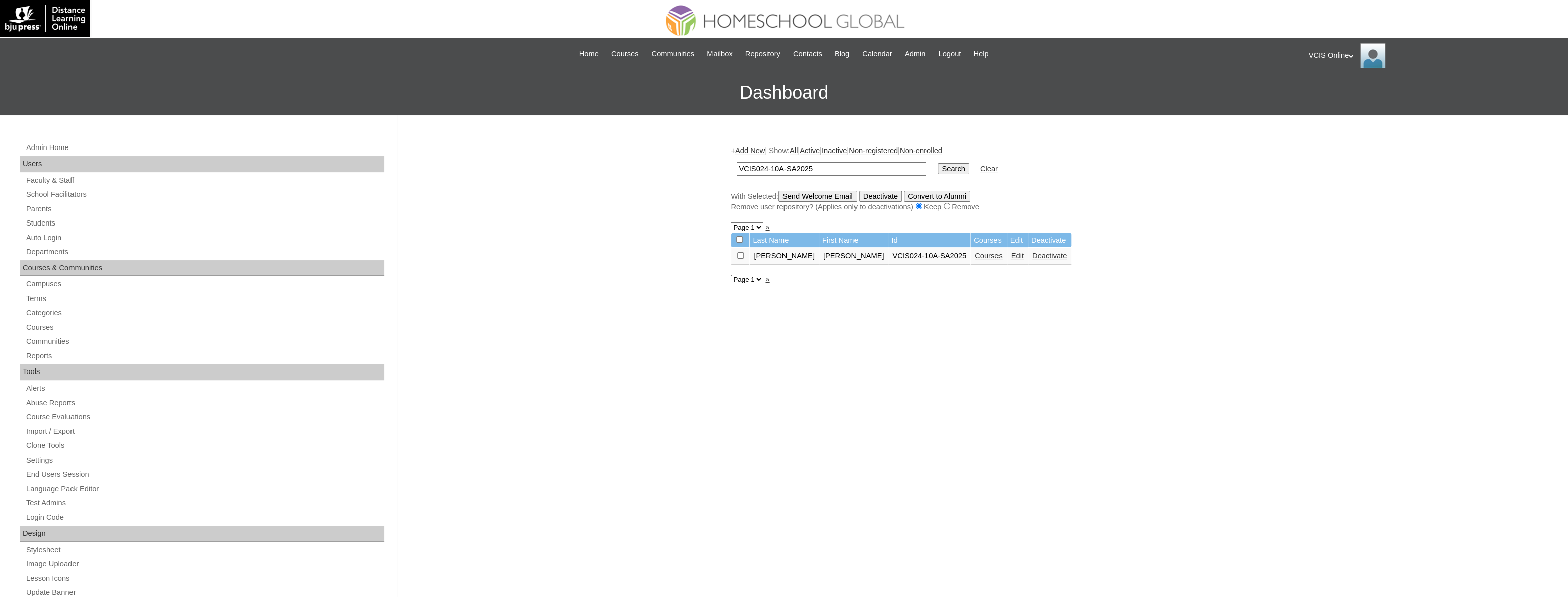
click at [1011, 256] on link "Edit" at bounding box center [1017, 256] width 13 height 8
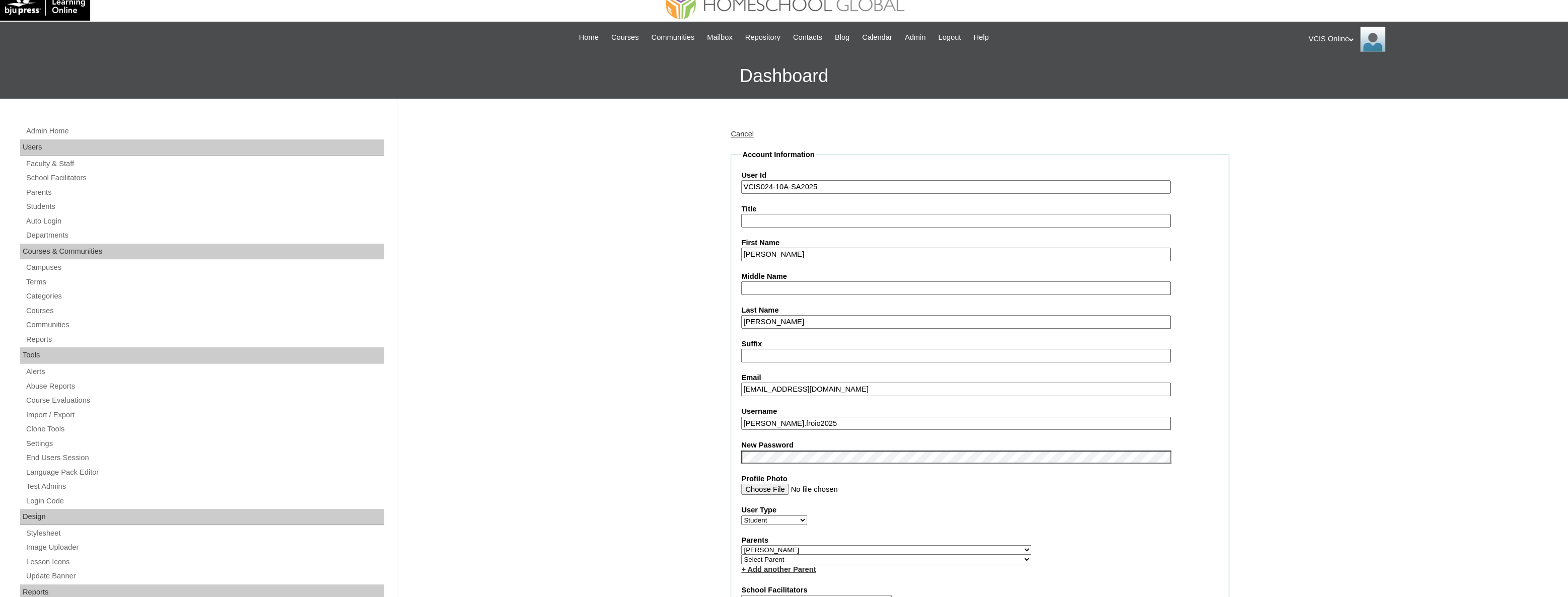
scroll to position [211, 0]
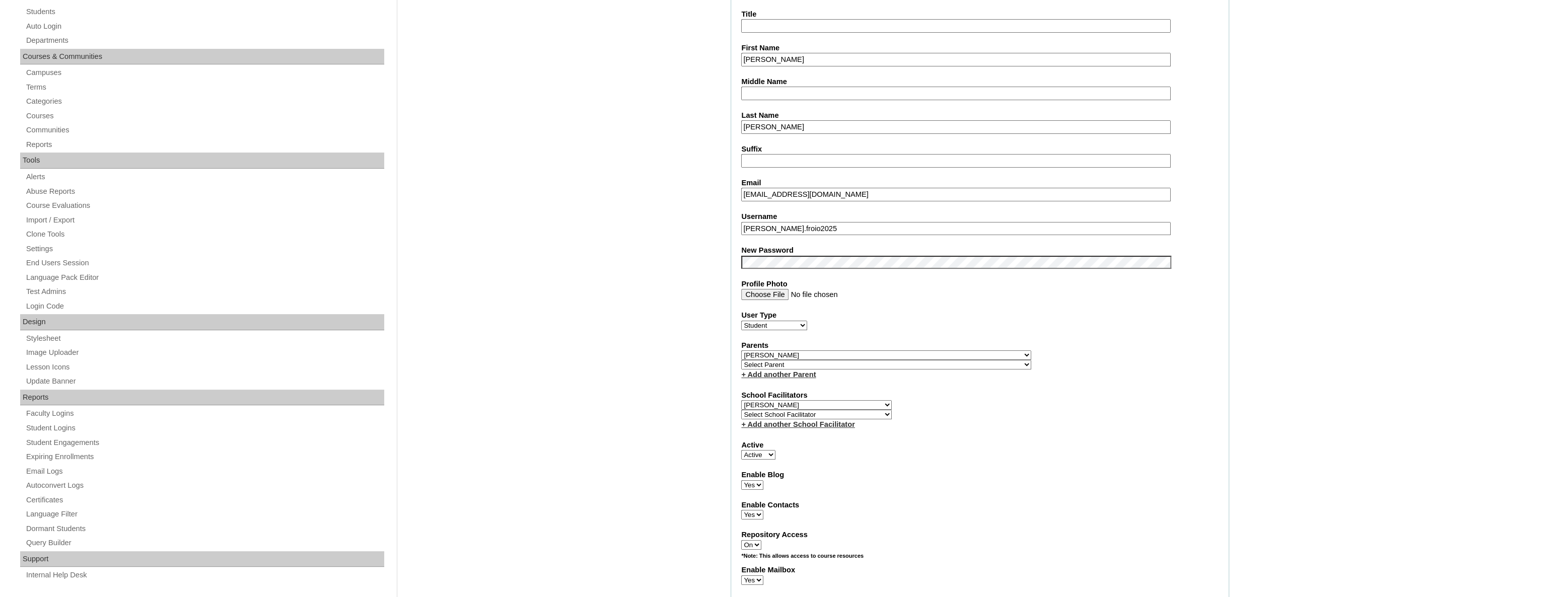
click at [797, 352] on select "Select Parent , , , , , , , , , , , , , , , , , , , , , , , , , , , , , , , , ,…" at bounding box center [886, 355] width 290 height 9
click at [910, 352] on select "Select Parent , , , , , , , , , , , , , , , , , , , , , , , , , , , , , , , , ,…" at bounding box center [886, 355] width 290 height 9
click at [913, 362] on select "Select Parent , , , , , , , , , , , , , , , , , , , , , , , , , , , , , , , , ,…" at bounding box center [886, 365] width 290 height 9
click at [896, 362] on select "Select Parent , , , , , , , , , , , , , , , , , , , , , , , , , , , , , , , , ,…" at bounding box center [886, 365] width 290 height 9
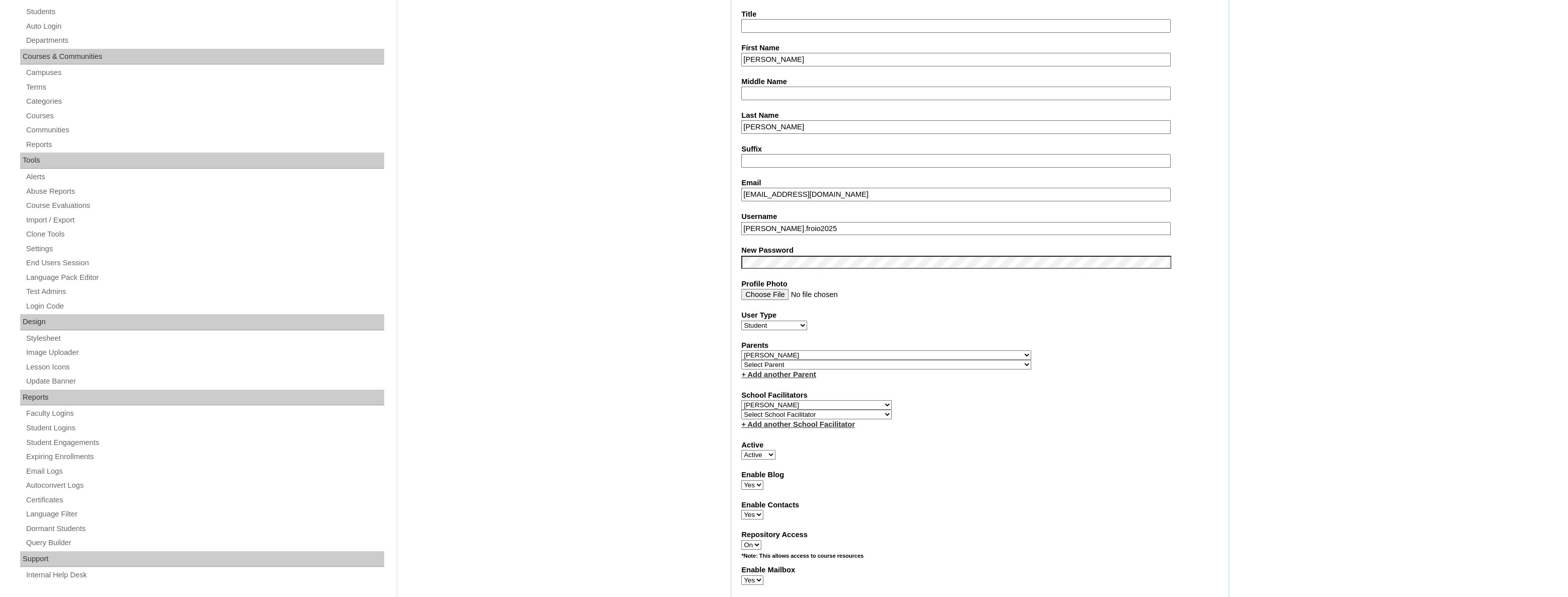
click at [869, 360] on select "Select Parent , , , , , , , , , , , , , , , , , , , , , , , , , , , , , , , , ,…" at bounding box center [886, 365] width 290 height 9
select select "35273"
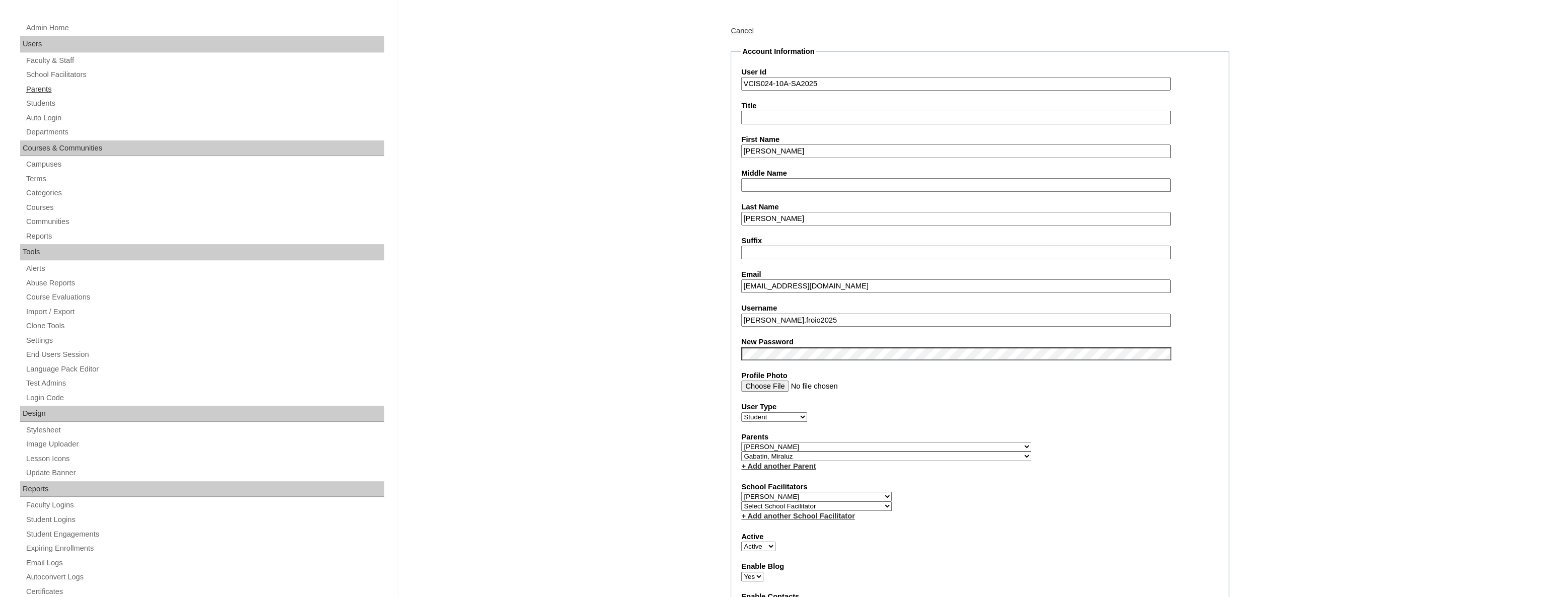
click at [33, 90] on link "Parents" at bounding box center [205, 89] width 359 height 13
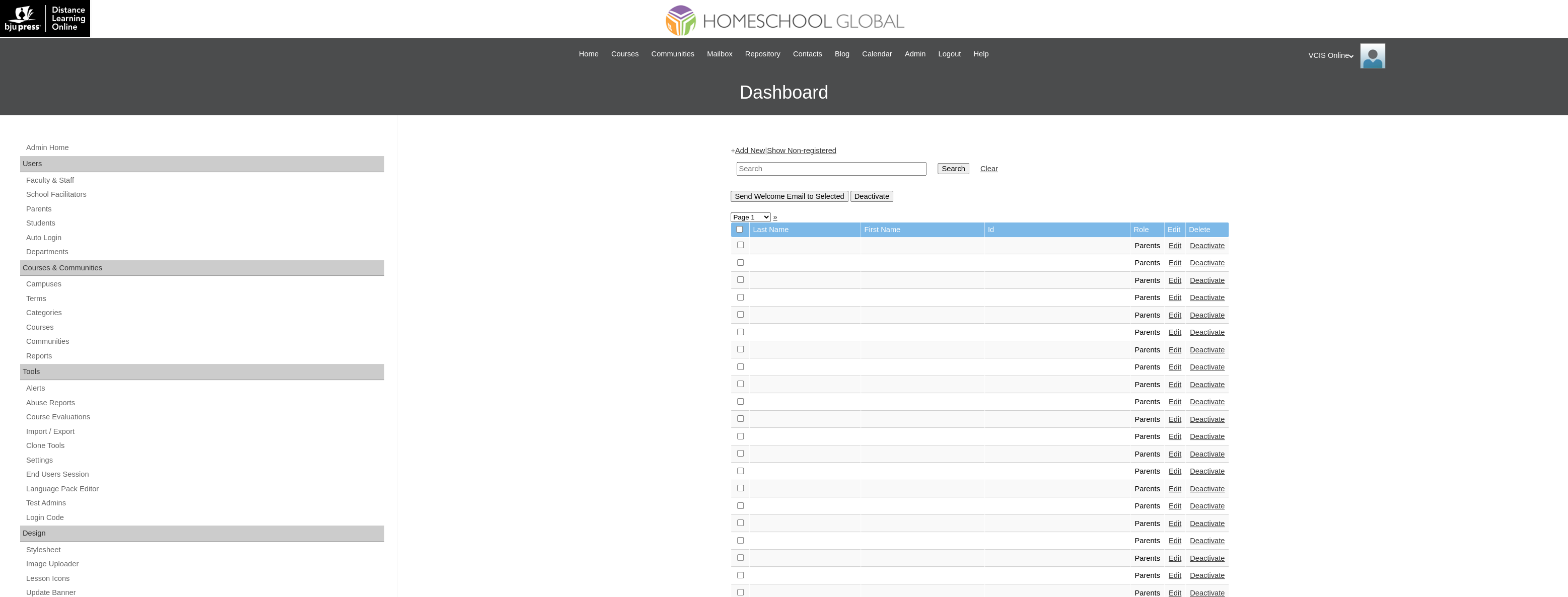
click at [816, 163] on input "text" at bounding box center [831, 169] width 190 height 13
paste input "VCIS024-10A-PA2025"
type input "VCIS024-10A-PA2025"
click at [938, 168] on input "Search" at bounding box center [953, 168] width 31 height 11
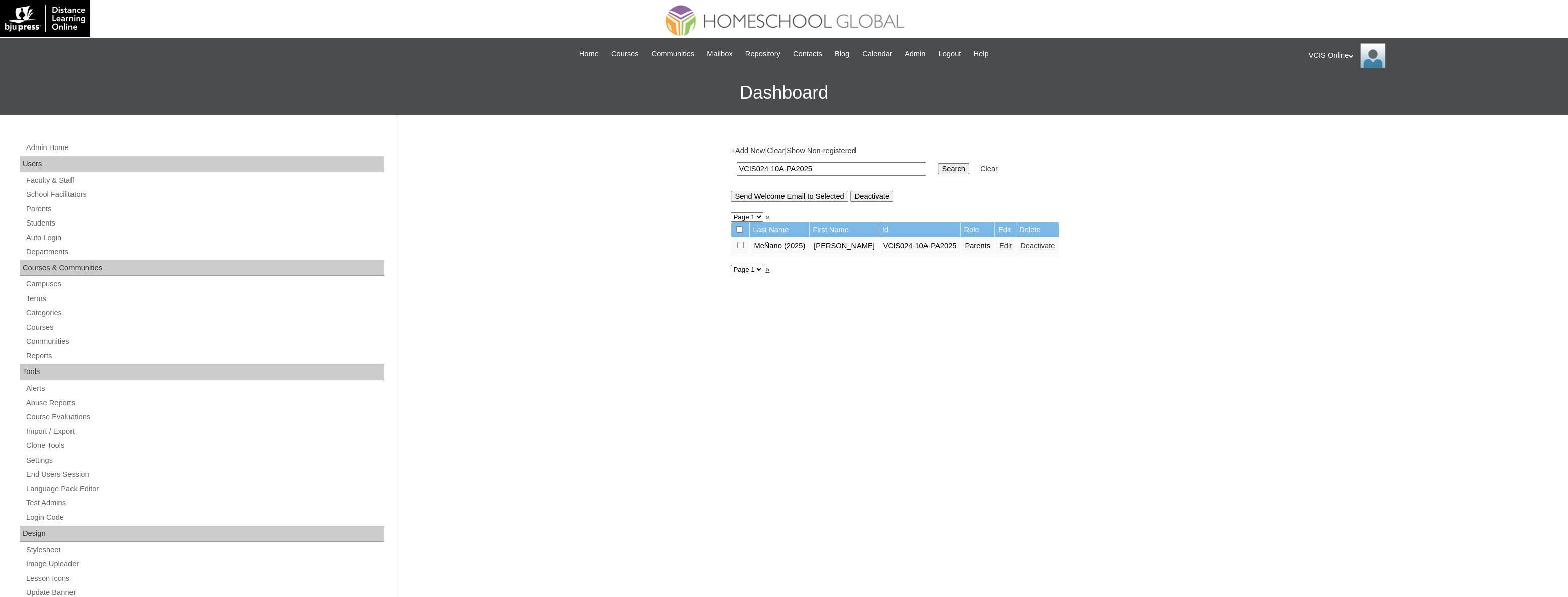
click at [999, 243] on link "Edit" at bounding box center [1005, 246] width 13 height 8
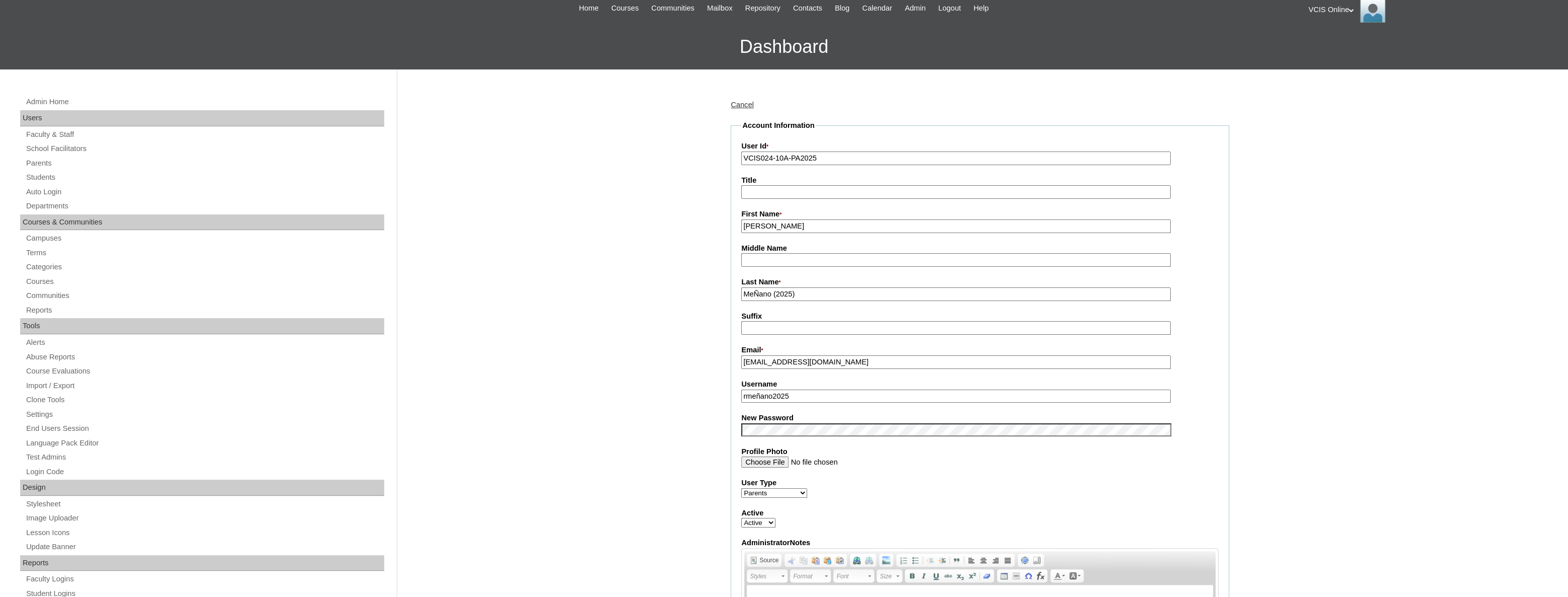
scroll to position [45, 0]
click at [748, 109] on div "Cancel" at bounding box center [980, 106] width 499 height 11
click at [749, 101] on link "Cancel" at bounding box center [742, 105] width 23 height 8
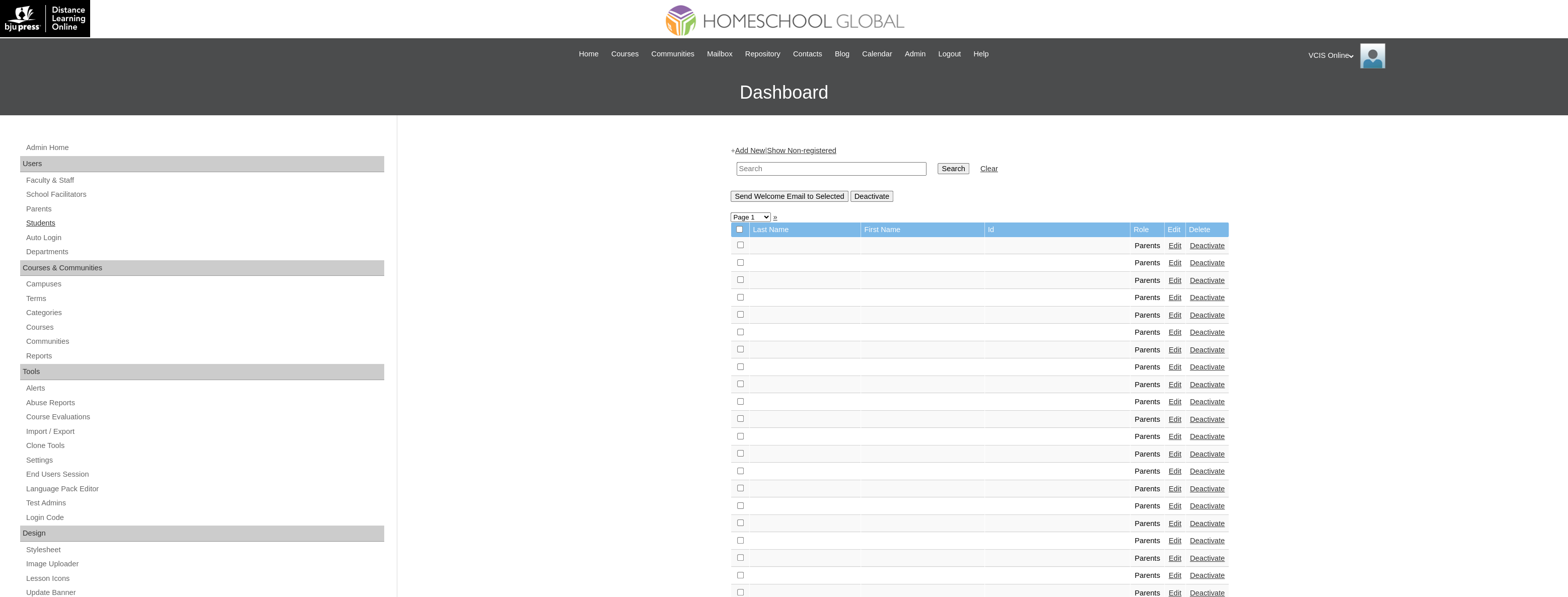
click at [38, 226] on link "Students" at bounding box center [205, 223] width 359 height 13
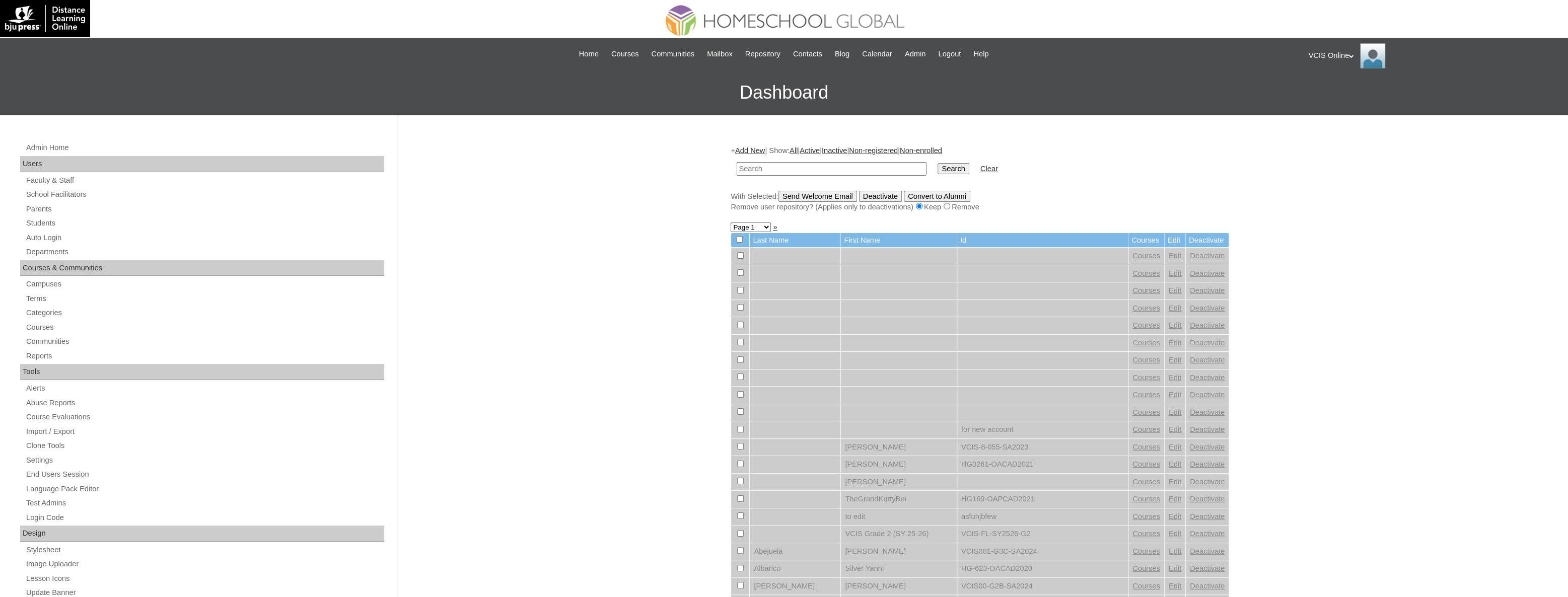
paste input "VCIS024-10A-SA2025"
type input "VCIS024-10A-SA2025"
click at [938, 172] on input "Search" at bounding box center [953, 168] width 31 height 11
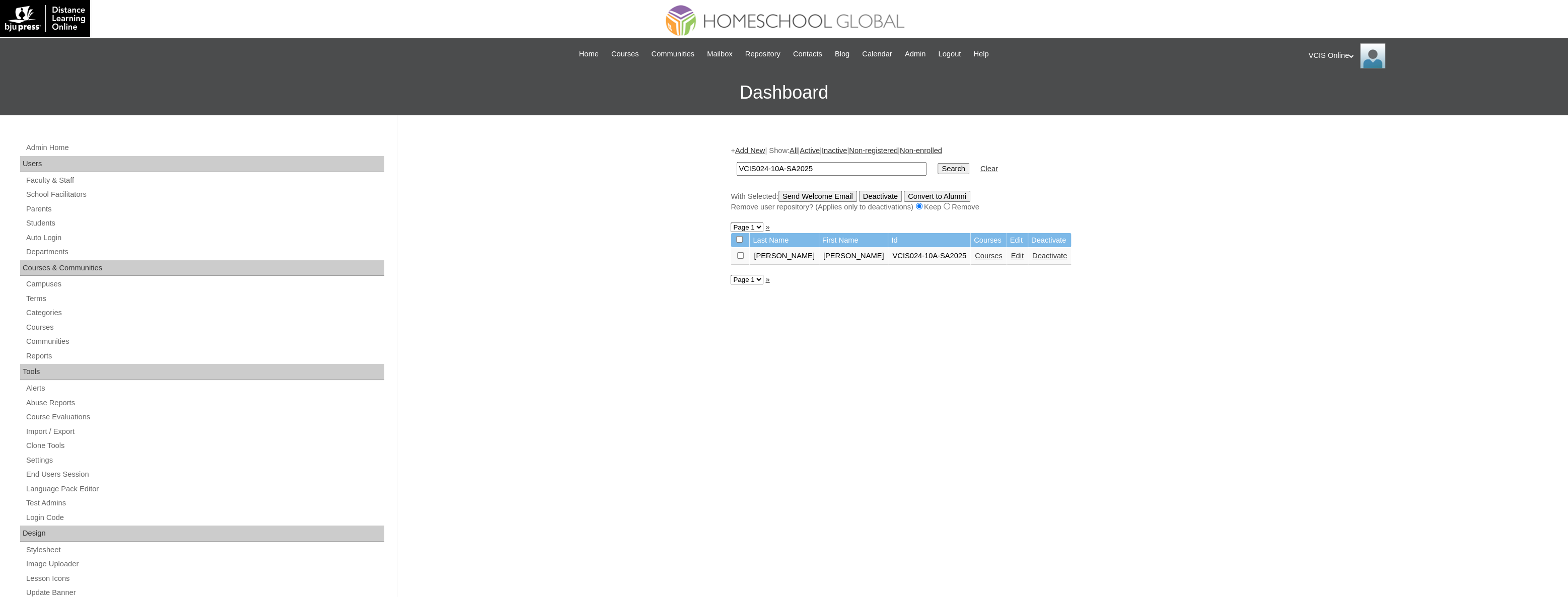
click at [1011, 260] on link "Edit" at bounding box center [1017, 256] width 13 height 8
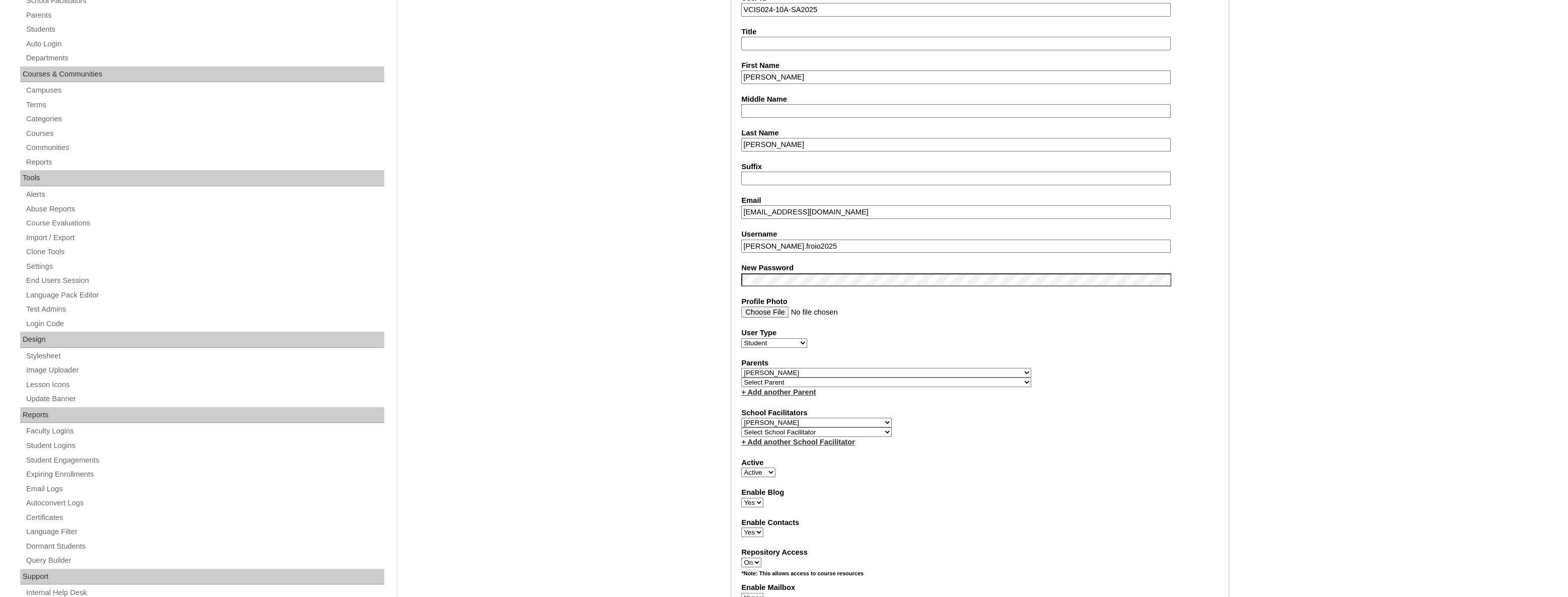
scroll to position [229, 0]
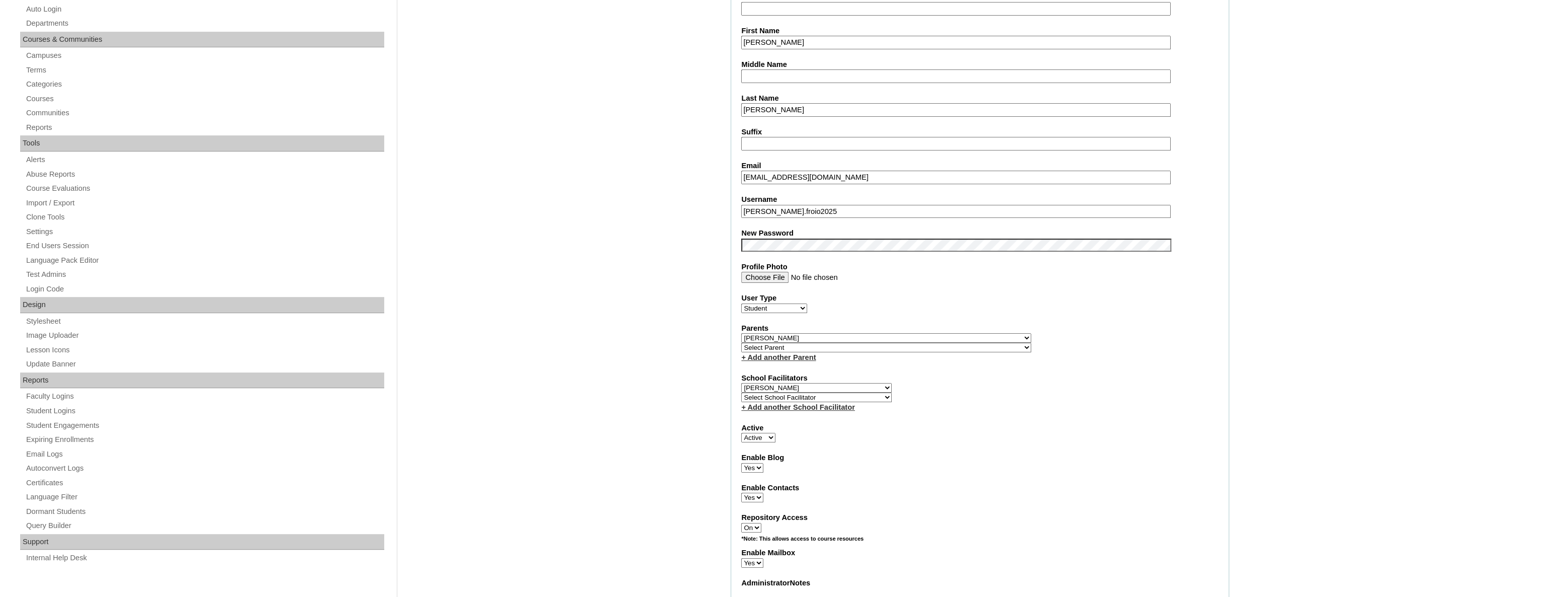
click at [852, 338] on select "Select Parent , , , , , , , , , , , , , , , , , , , , , , , , , , , , , , , , ,…" at bounding box center [886, 338] width 290 height 9
select select "43187"
click at [741, 334] on select "Select Parent , , , , , , , , , , , , , , , , , , , , , , , , , , , , , , , , ,…" at bounding box center [886, 338] width 290 height 9
click at [1340, 231] on div "Admin Home Users Faculty & Staff School Facilitators Parents Students Auto Logi…" at bounding box center [784, 595] width 1568 height 1417
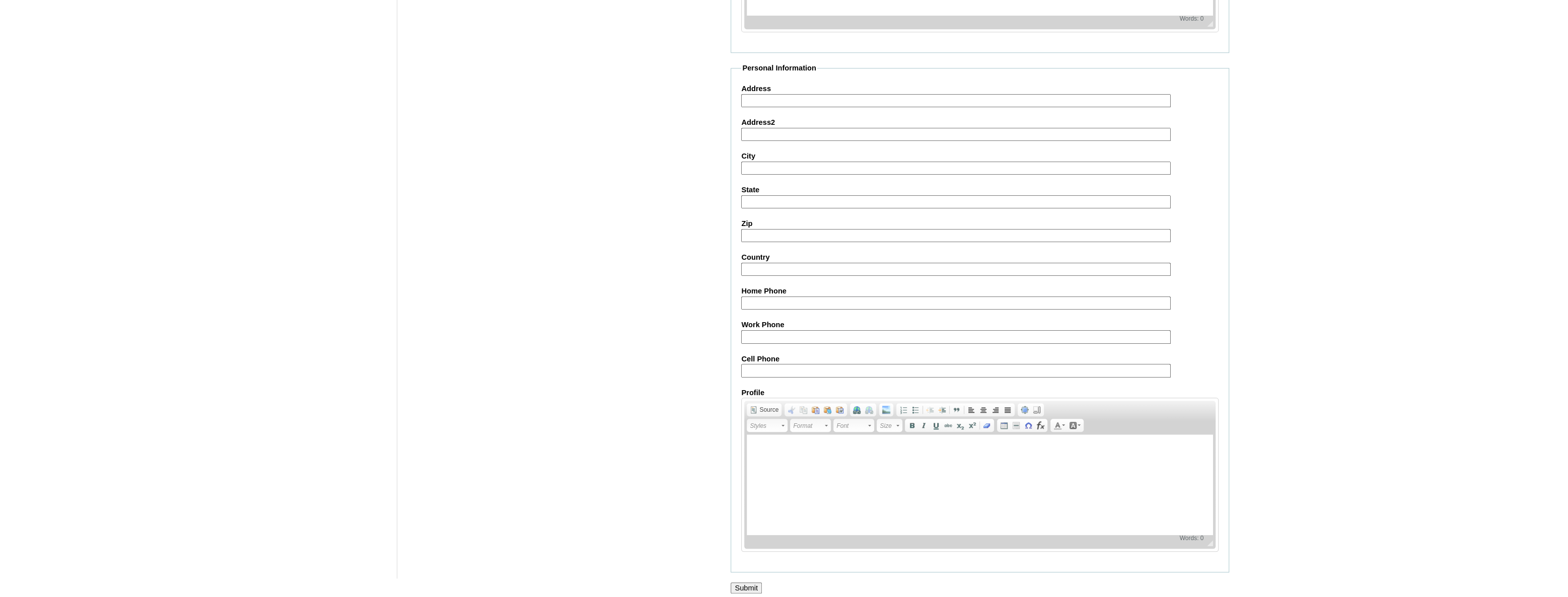
click at [755, 583] on input "Submit" at bounding box center [746, 588] width 31 height 11
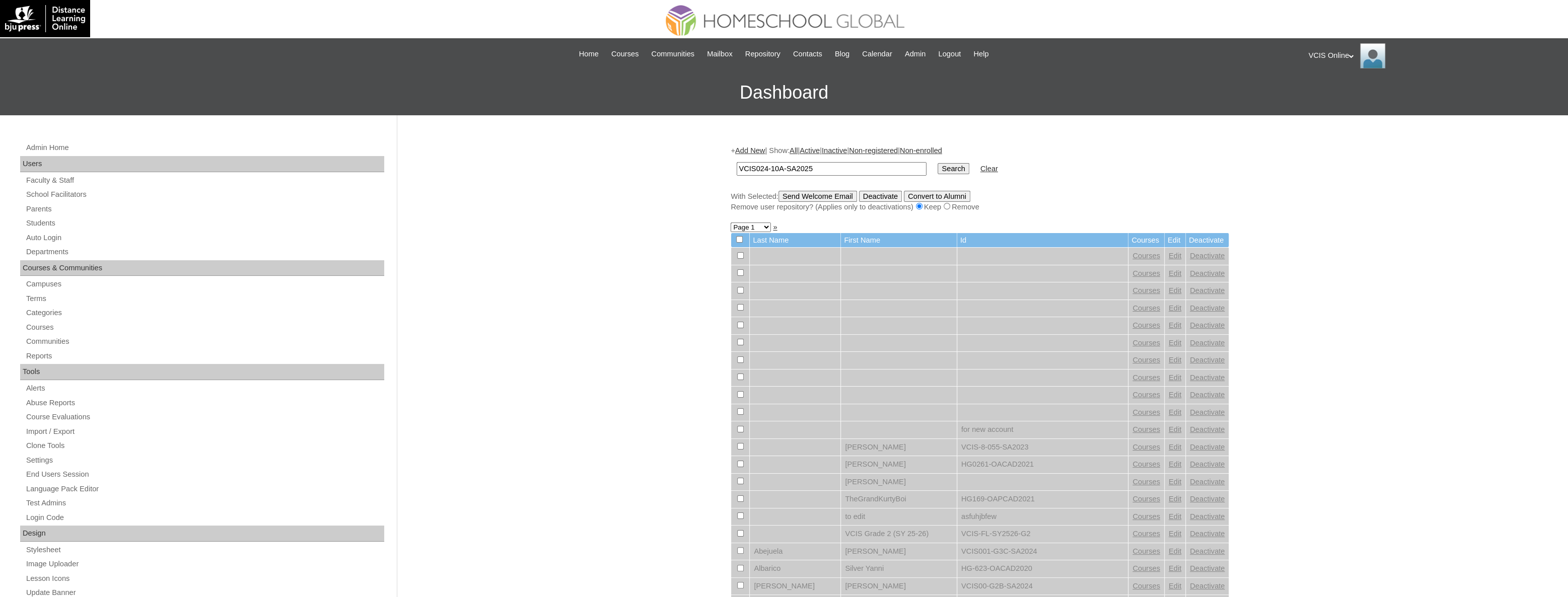
type input "VCIS024-10A-SA2025"
click at [938, 164] on input "Search" at bounding box center [953, 168] width 31 height 11
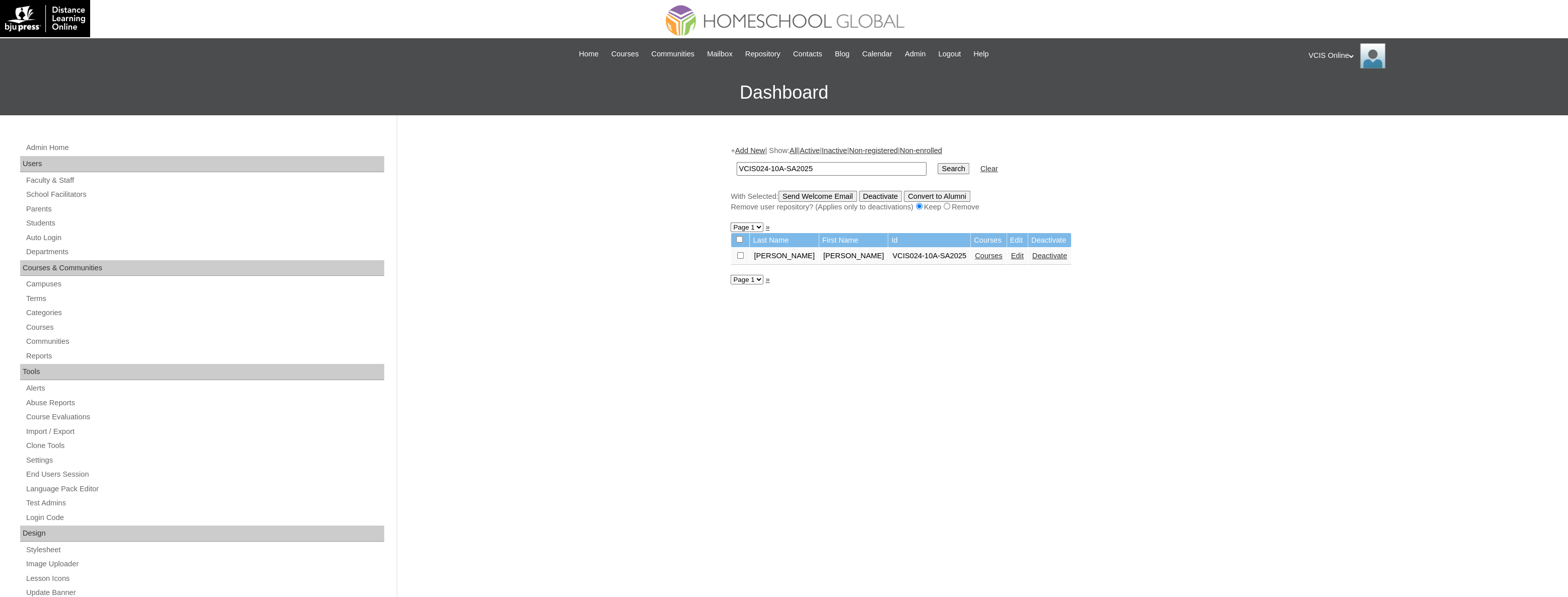
click at [974, 257] on link "Courses" at bounding box center [988, 256] width 27 height 8
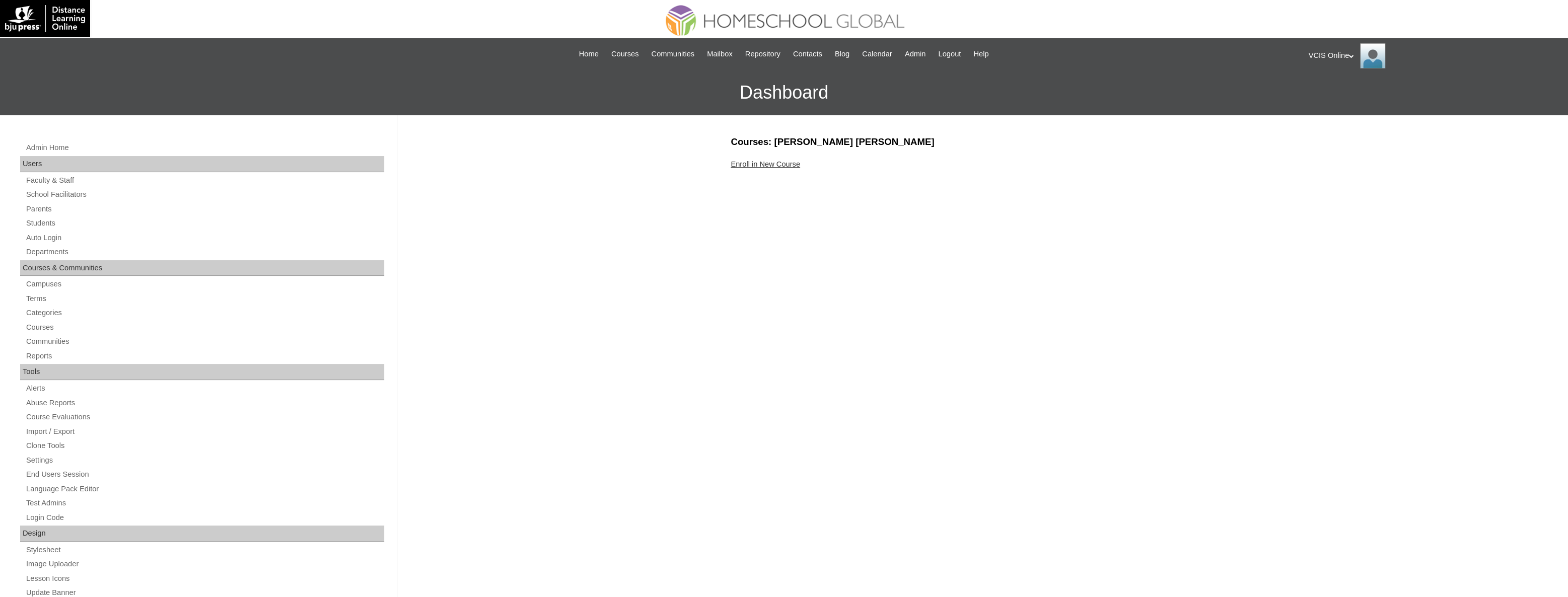
click at [750, 166] on link "Enroll in New Course" at bounding box center [765, 164] width 70 height 8
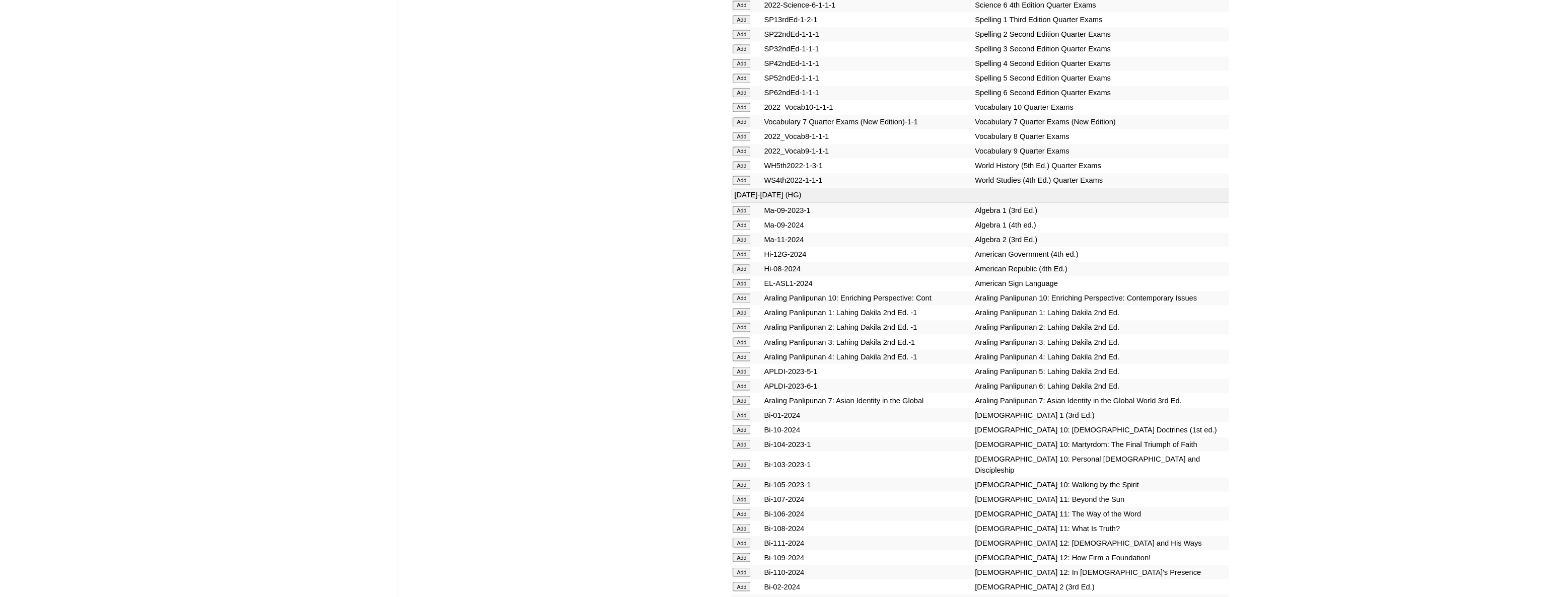
scroll to position [2891, 0]
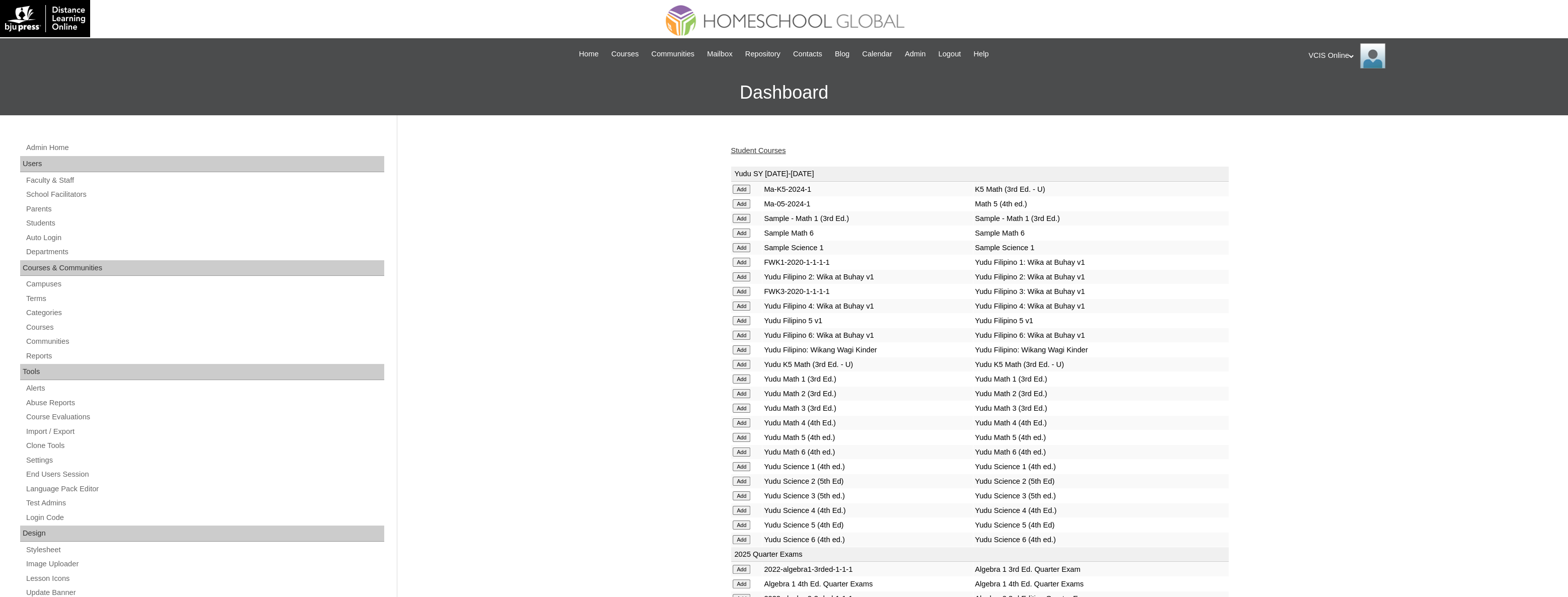
scroll to position [2396, 0]
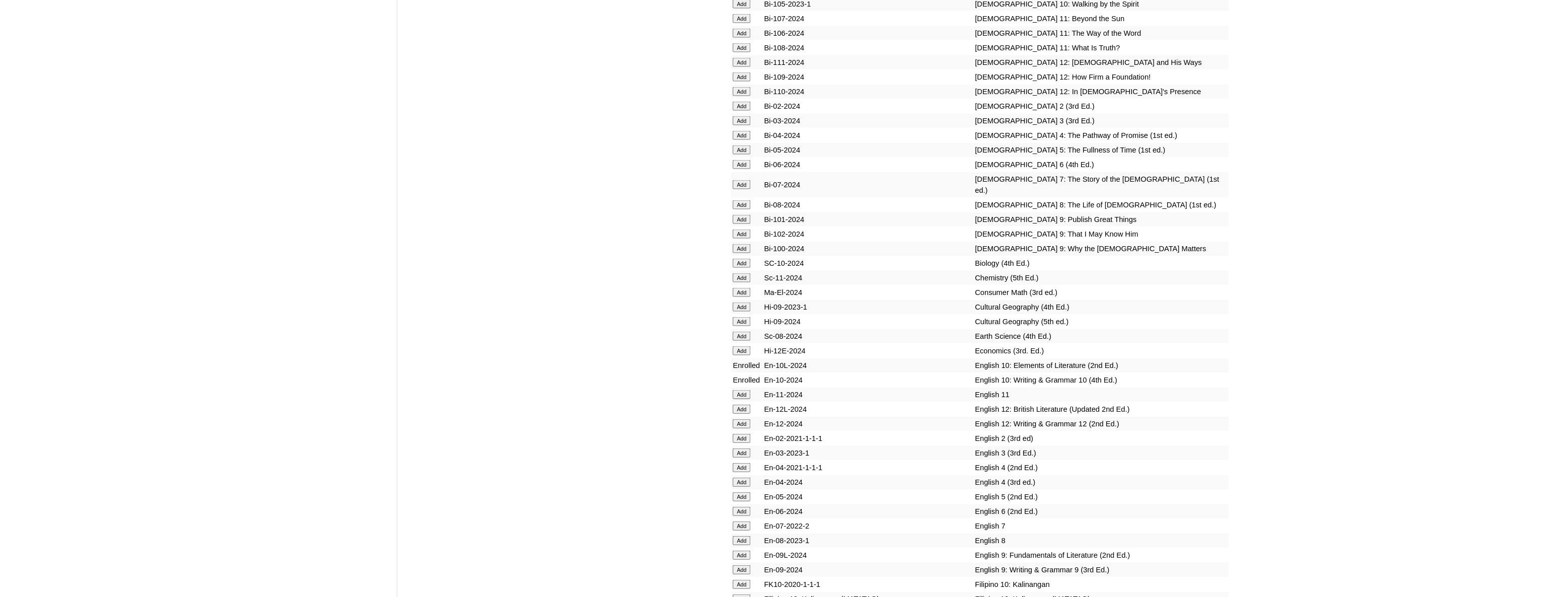
scroll to position [3474, 0]
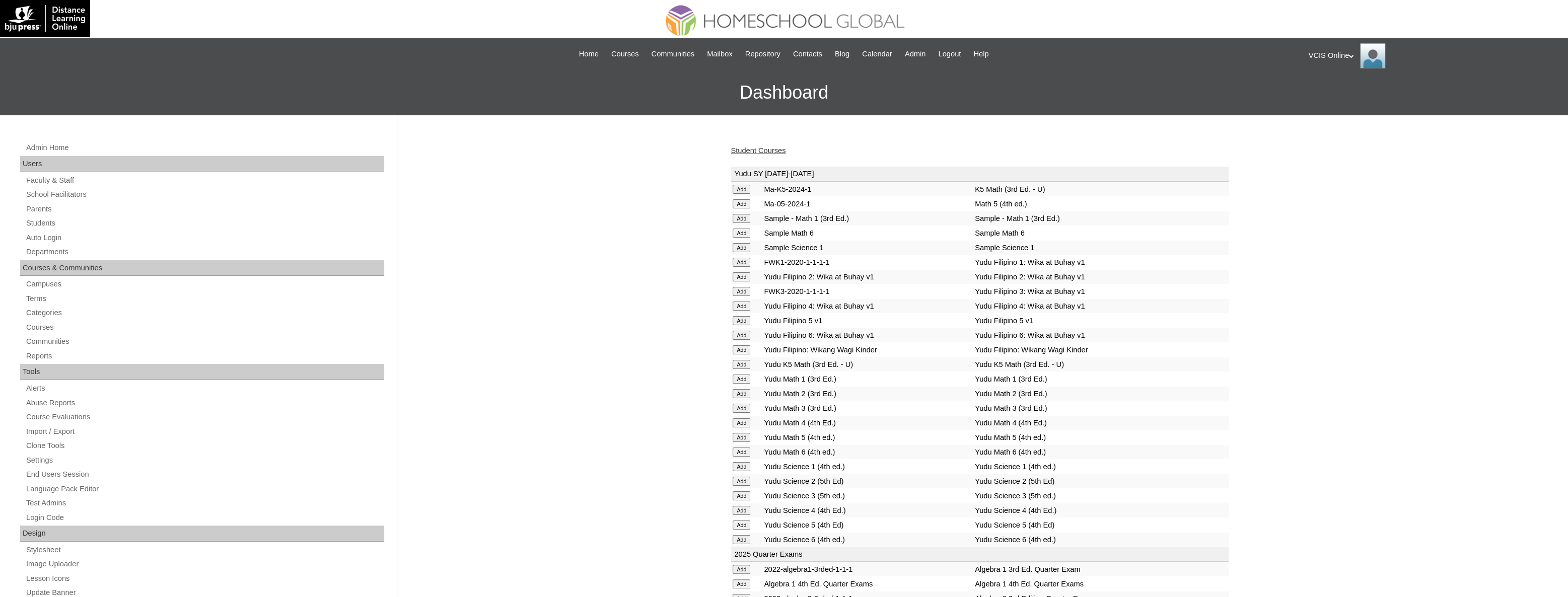
scroll to position [2615, 0]
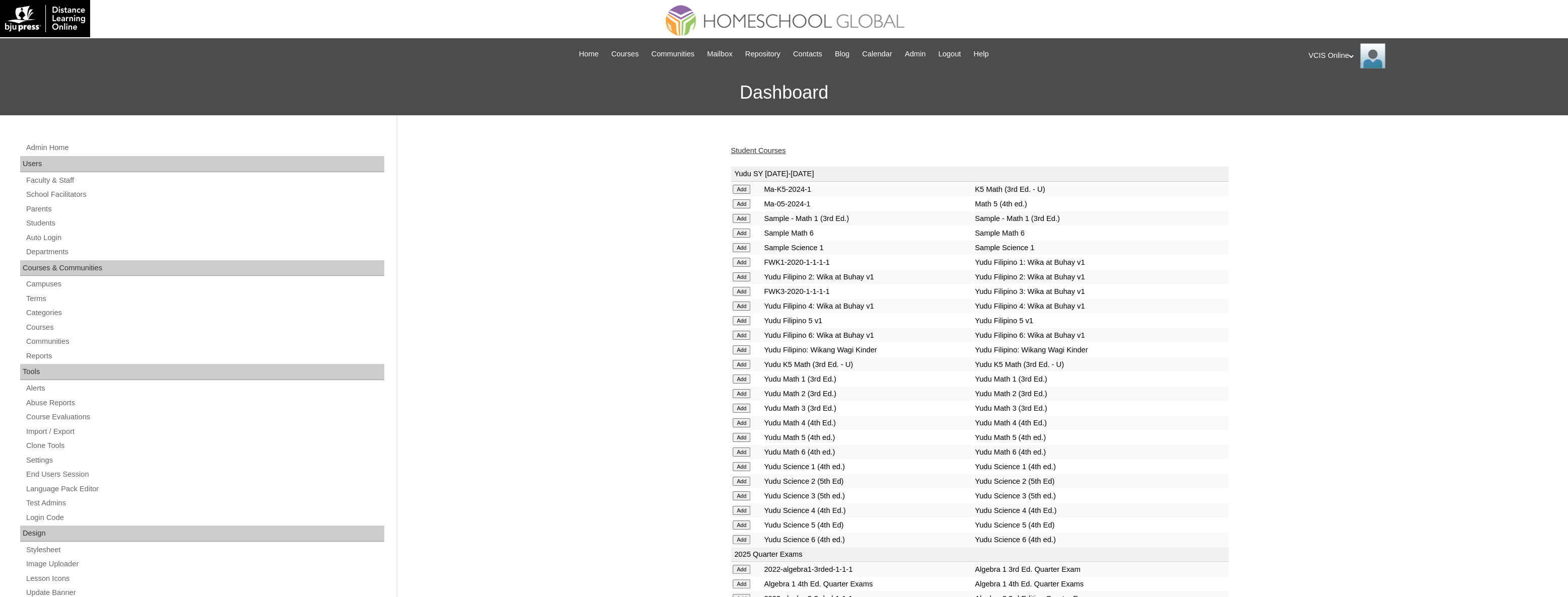
scroll to position [1857, 0]
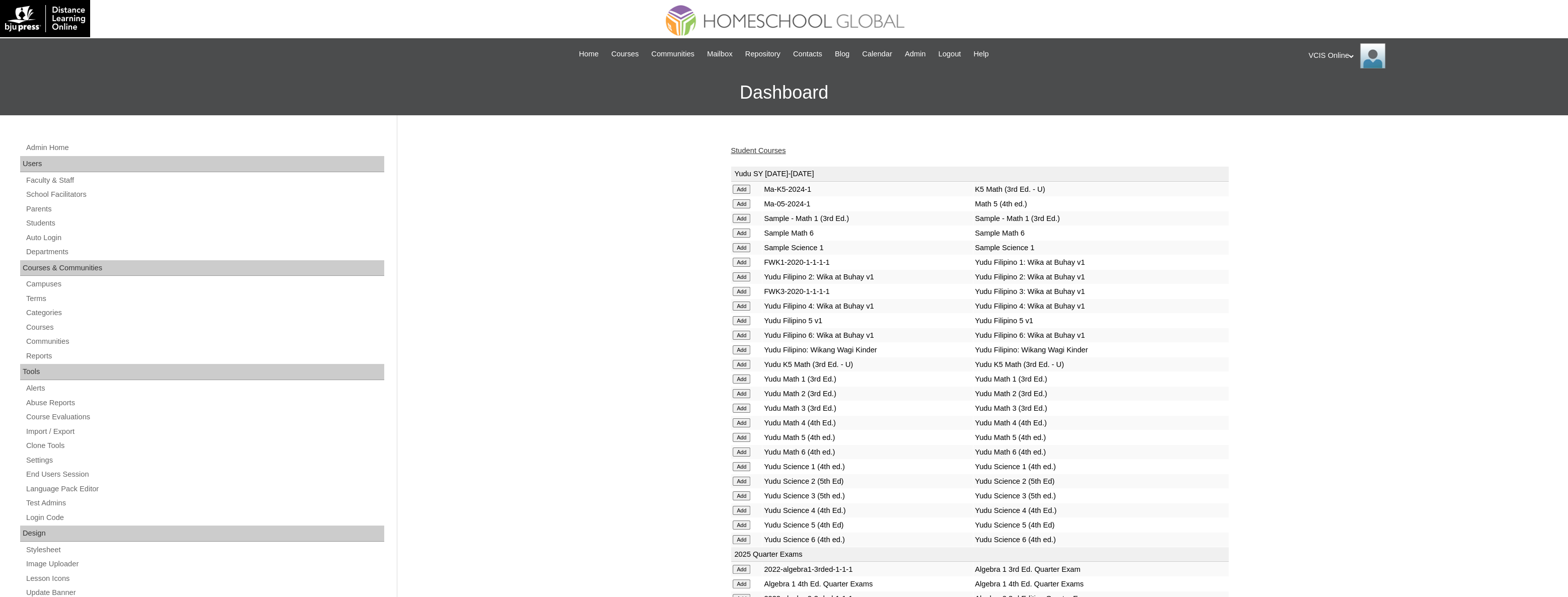
scroll to position [2003, 0]
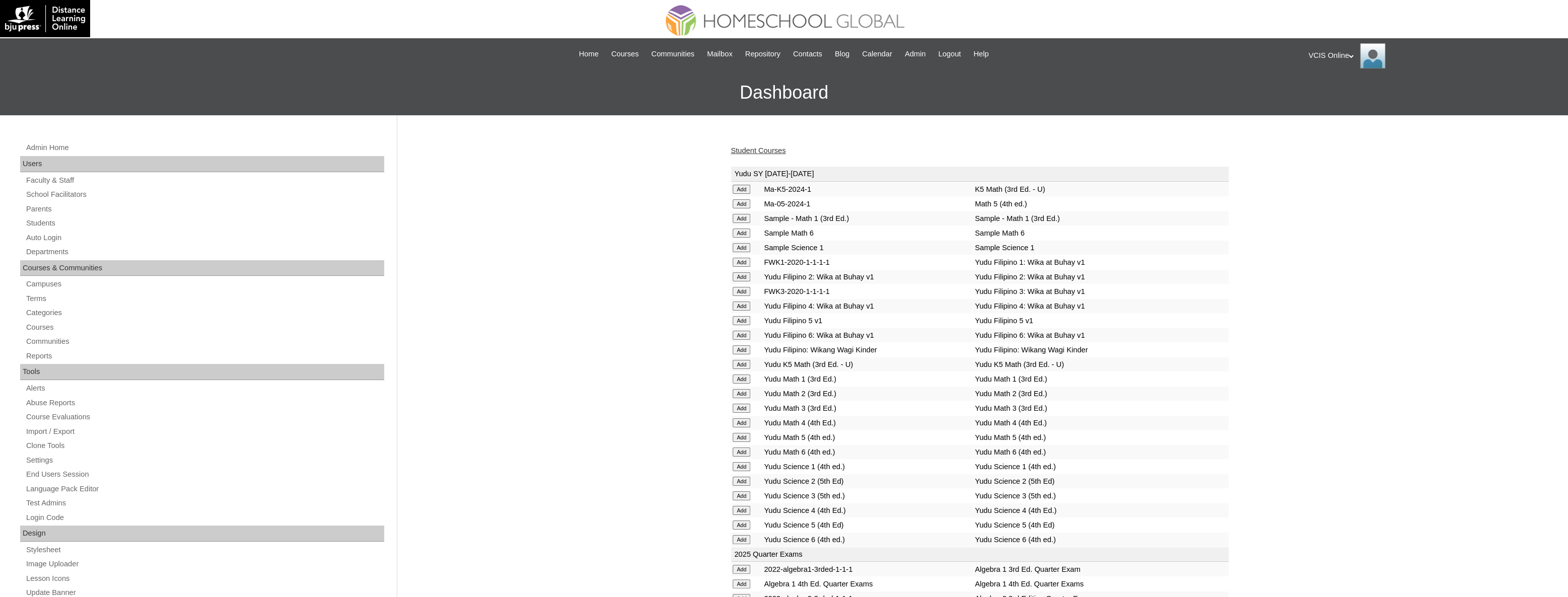
click at [764, 152] on link "Student Courses" at bounding box center [758, 150] width 55 height 8
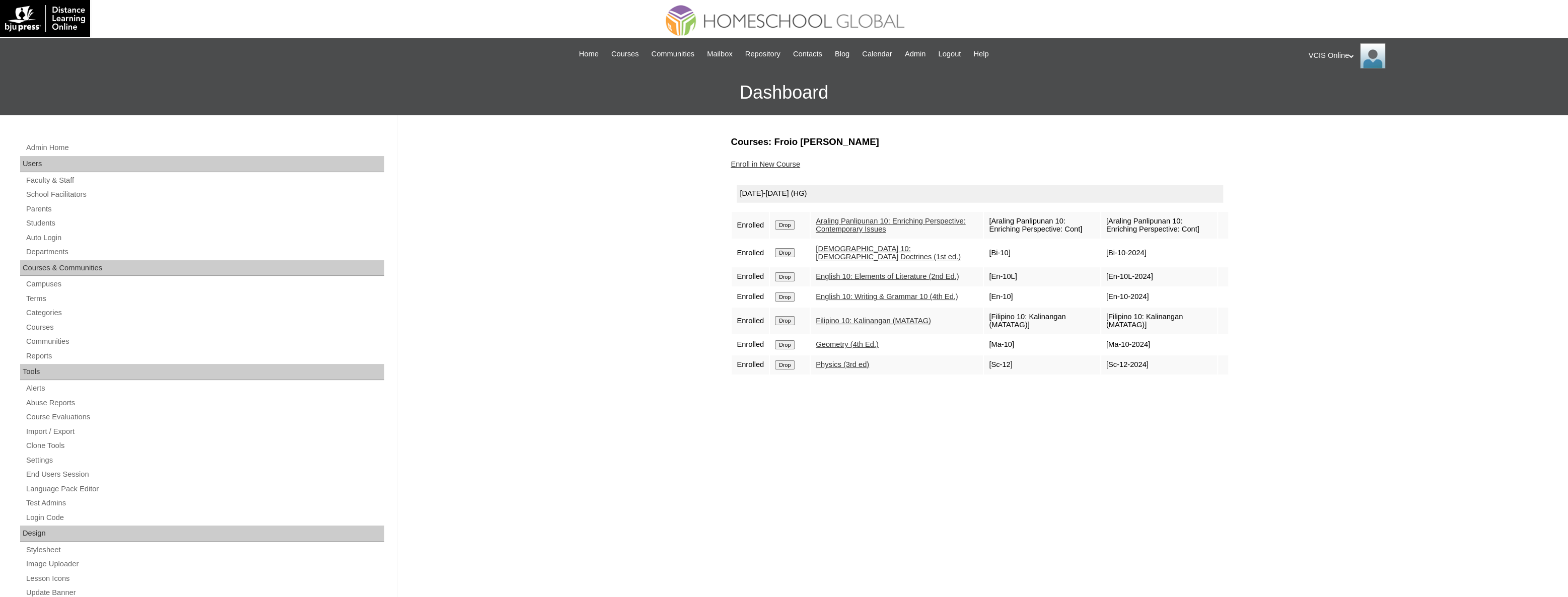
click at [789, 446] on div "Courses: Froio [PERSON_NAME] Enroll in New Course [DATE]-[DATE] (HG) Enrolled D…" at bounding box center [977, 473] width 503 height 675
click at [581, 53] on span "Home" at bounding box center [588, 53] width 19 height 11
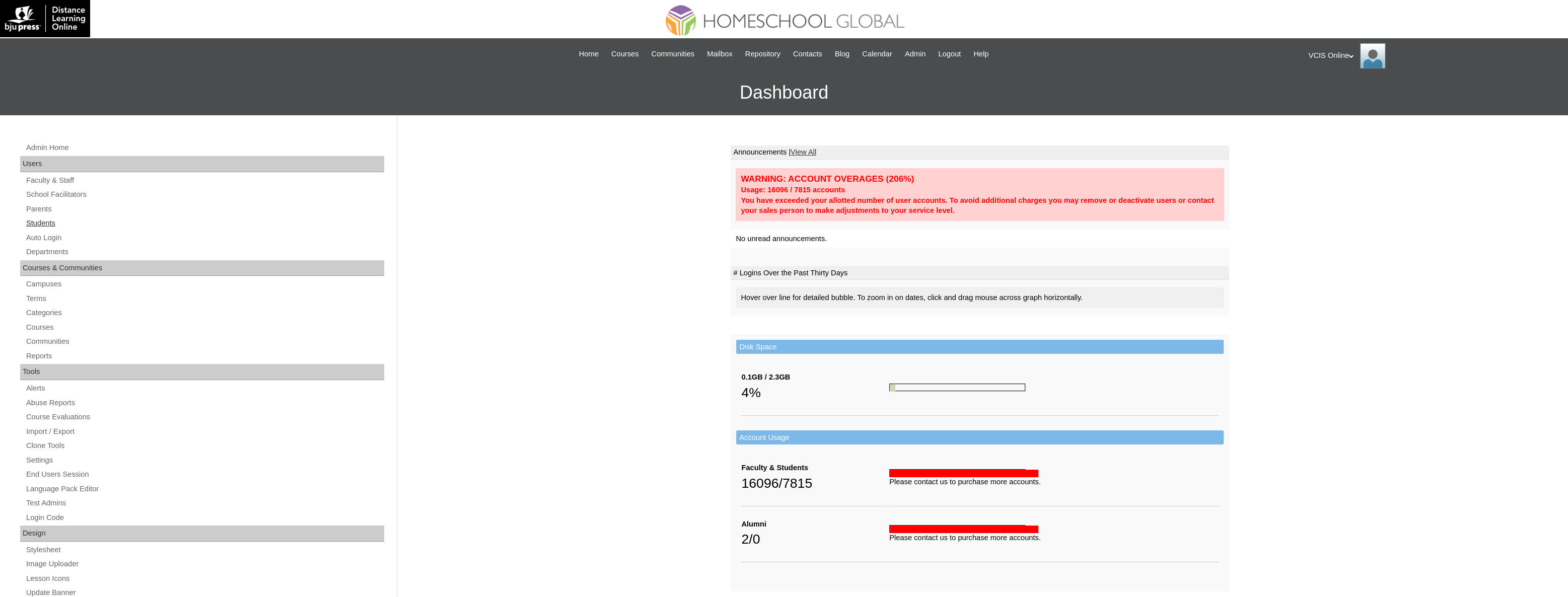
click at [38, 221] on link "Students" at bounding box center [205, 223] width 359 height 13
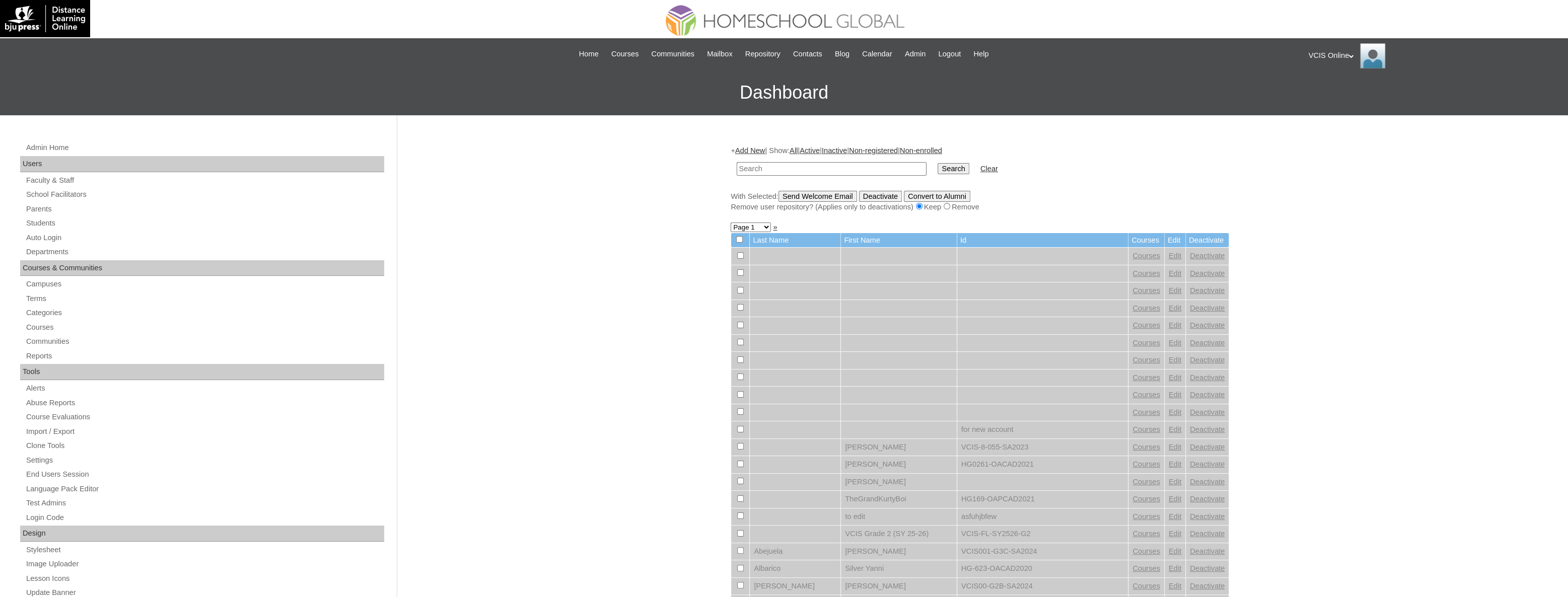
drag, startPoint x: 845, startPoint y: 161, endPoint x: 896, endPoint y: 166, distance: 51.2
click at [845, 162] on input "text" at bounding box center [831, 169] width 190 height 13
type input "VCIS025-10A-SA2025"
click at [938, 166] on input "Search" at bounding box center [953, 168] width 31 height 11
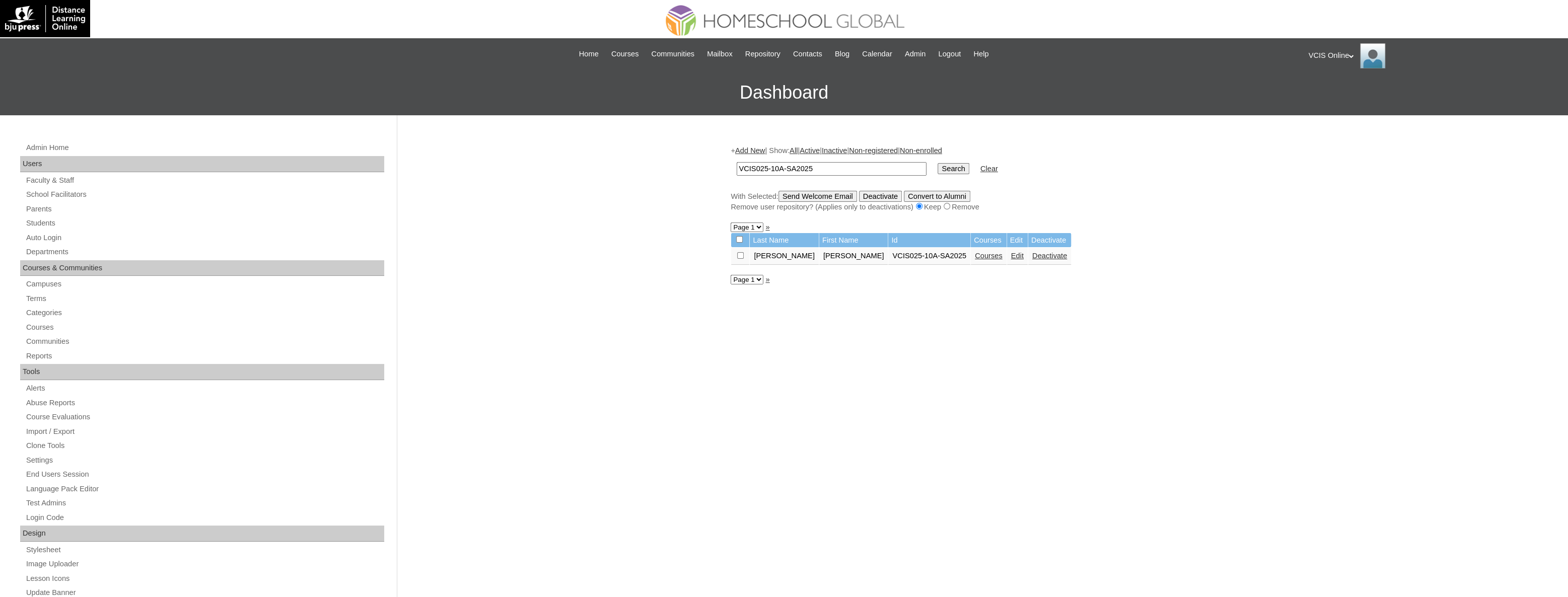
click at [974, 256] on link "Courses" at bounding box center [988, 256] width 27 height 8
click at [1011, 257] on link "Edit" at bounding box center [1017, 256] width 13 height 8
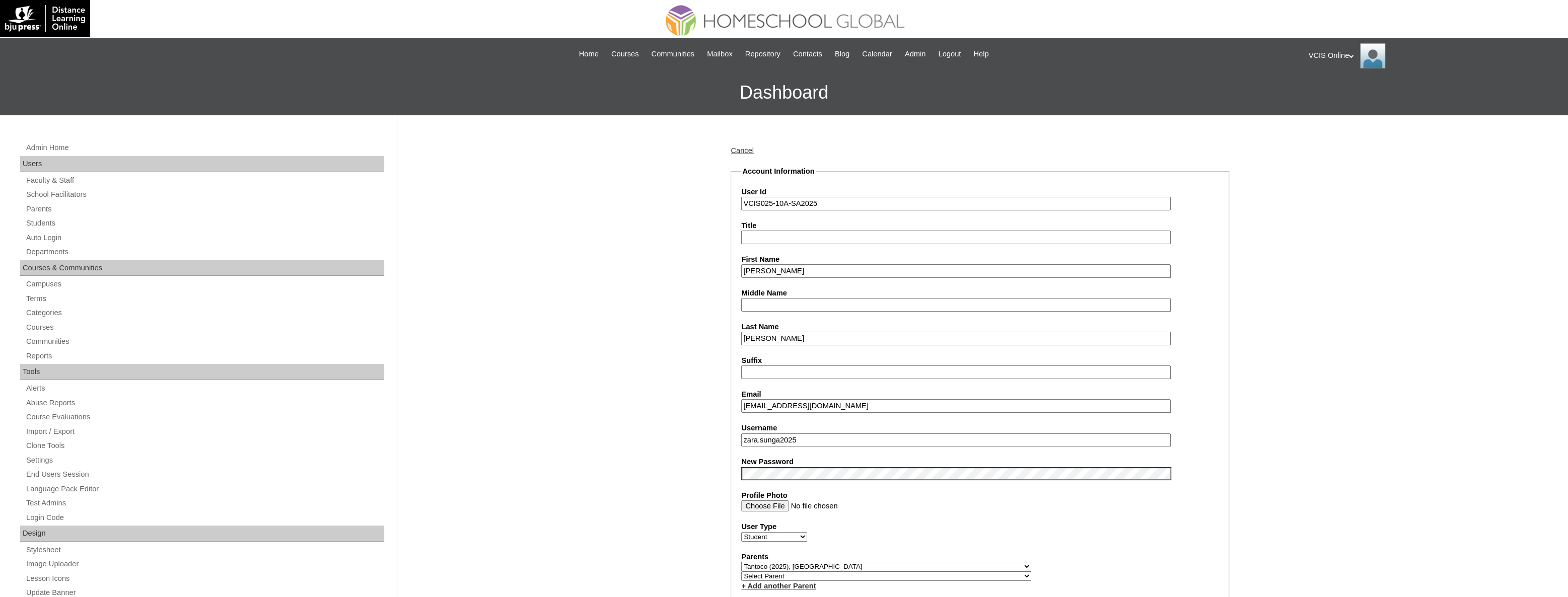
click at [766, 205] on input "VCIS025-10A-SA2025" at bounding box center [956, 204] width 430 height 13
click at [768, 202] on input "VCIS025-10A-SA2025" at bounding box center [956, 204] width 430 height 13
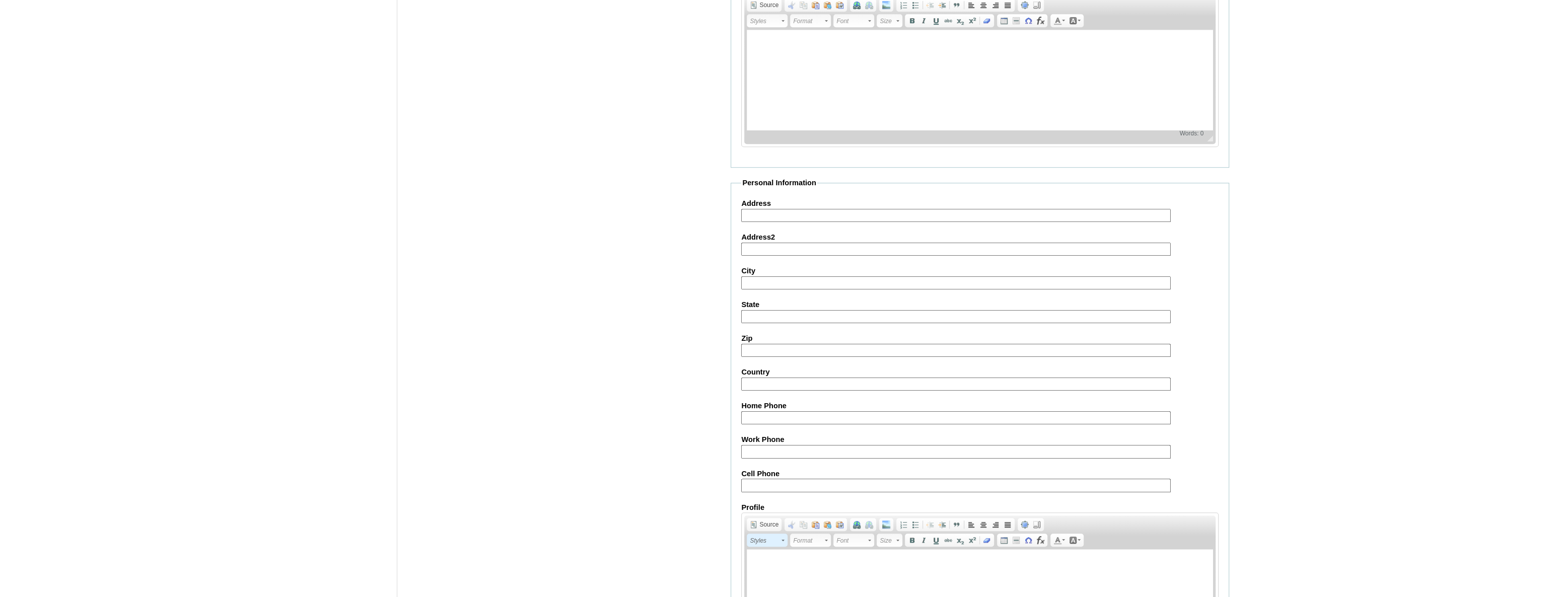
scroll to position [939, 0]
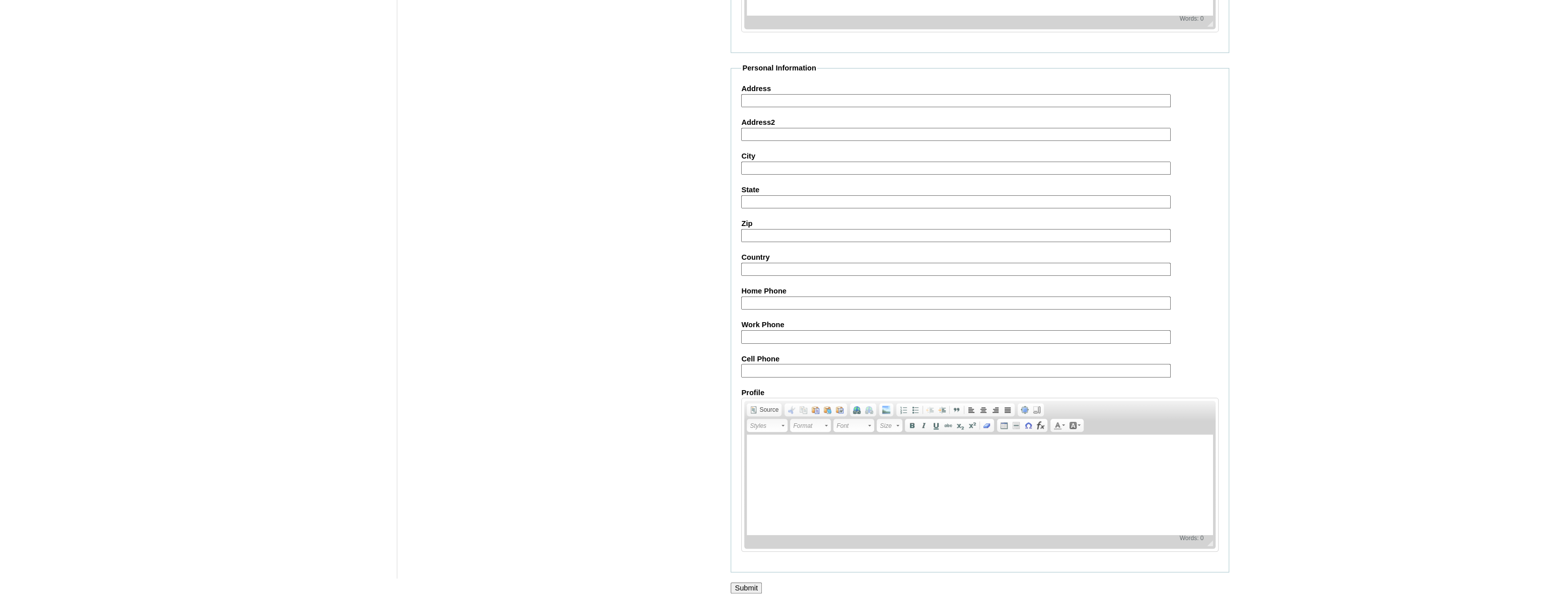
type input "VCIS021-10A-SA2025"
click at [753, 583] on input "Submit" at bounding box center [746, 588] width 31 height 11
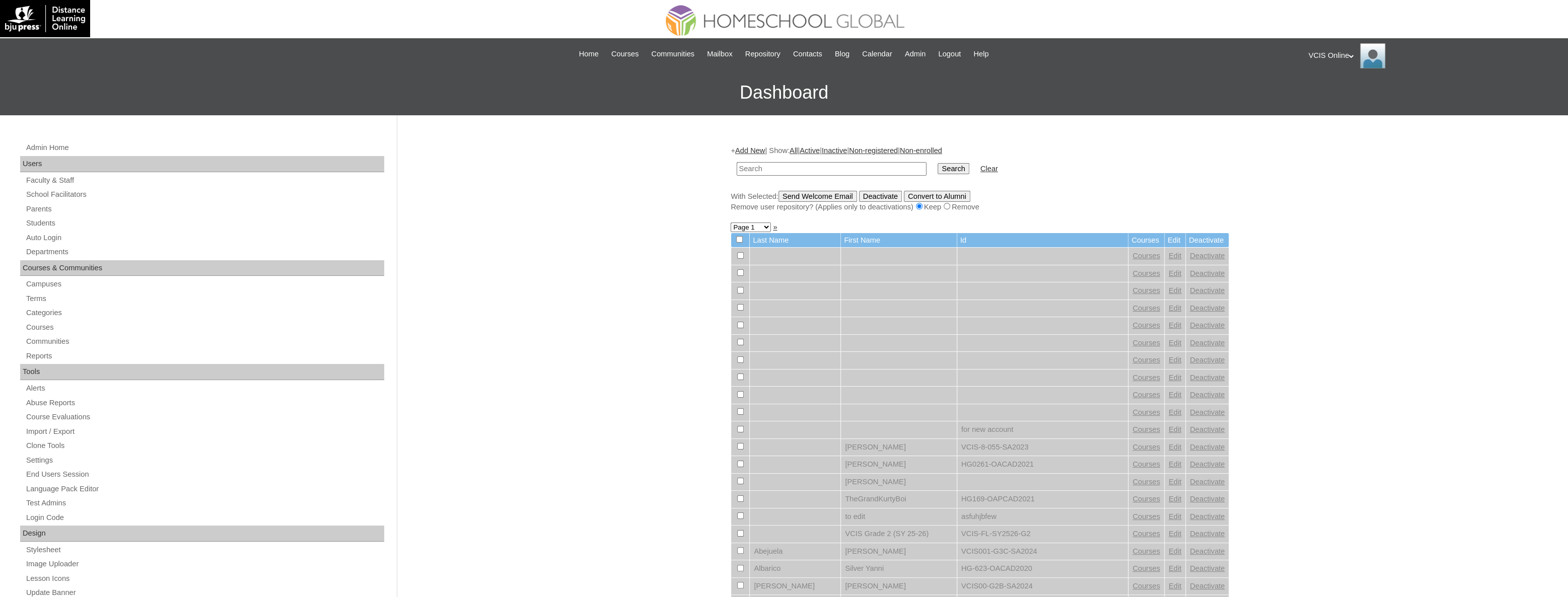
click at [771, 166] on input "text" at bounding box center [831, 169] width 190 height 13
type input "VCIS021-10A-SA2025"
click at [938, 170] on input "Search" at bounding box center [953, 168] width 31 height 11
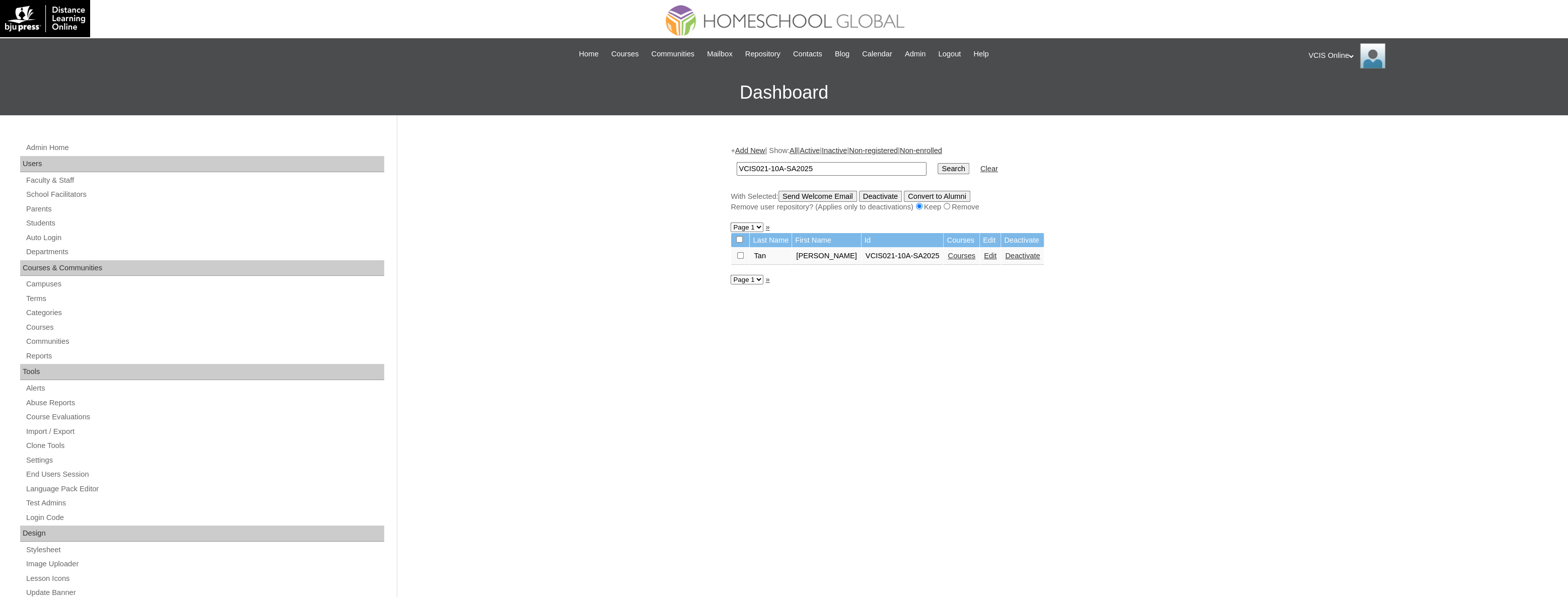
click at [765, 170] on input "VCIS021-10A-SA2025" at bounding box center [831, 169] width 190 height 13
click at [765, 169] on input "VCIS021-10A-SA2025" at bounding box center [831, 169] width 190 height 13
type input "VCIS025-10A-SA2025"
click at [938, 164] on input "Search" at bounding box center [953, 168] width 31 height 11
drag, startPoint x: 865, startPoint y: 170, endPoint x: 721, endPoint y: 175, distance: 144.1
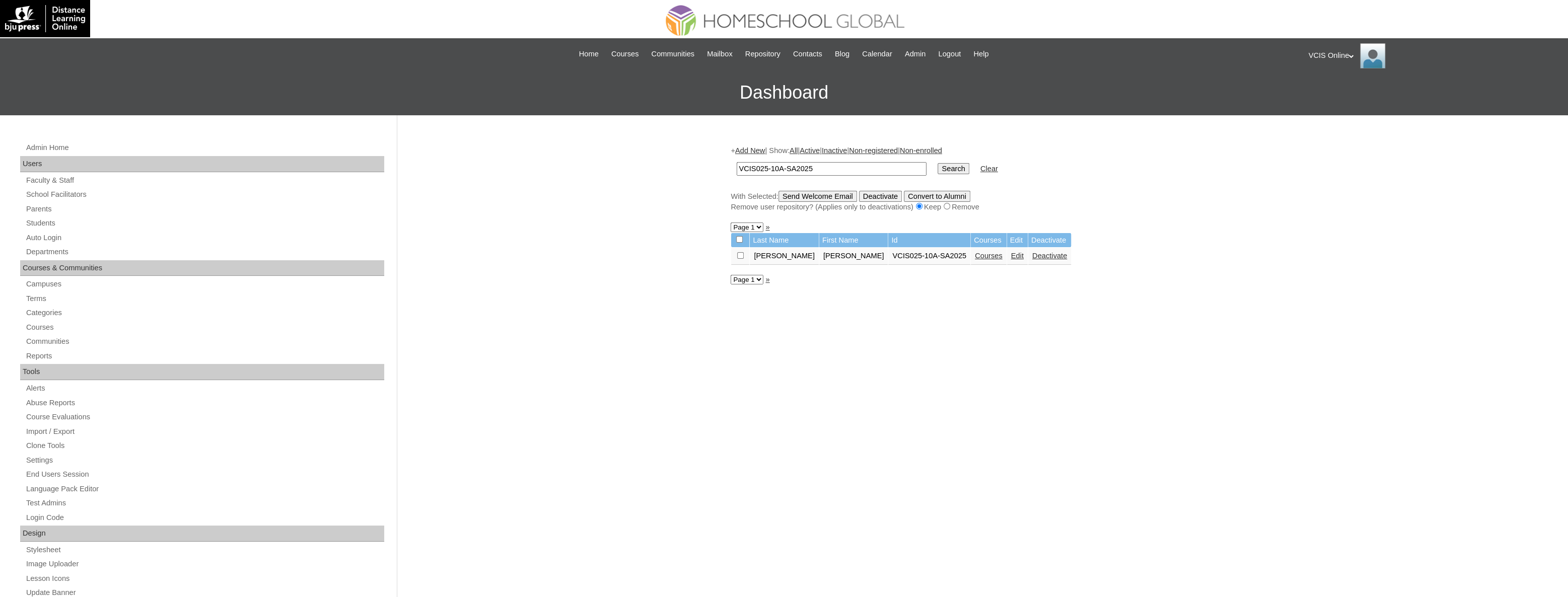
click at [721, 175] on div "Admin Home Users Faculty & Staff School Facilitators Parents Students Auto Logi…" at bounding box center [784, 463] width 1568 height 695
click at [1011, 256] on link "Edit" at bounding box center [1017, 256] width 13 height 8
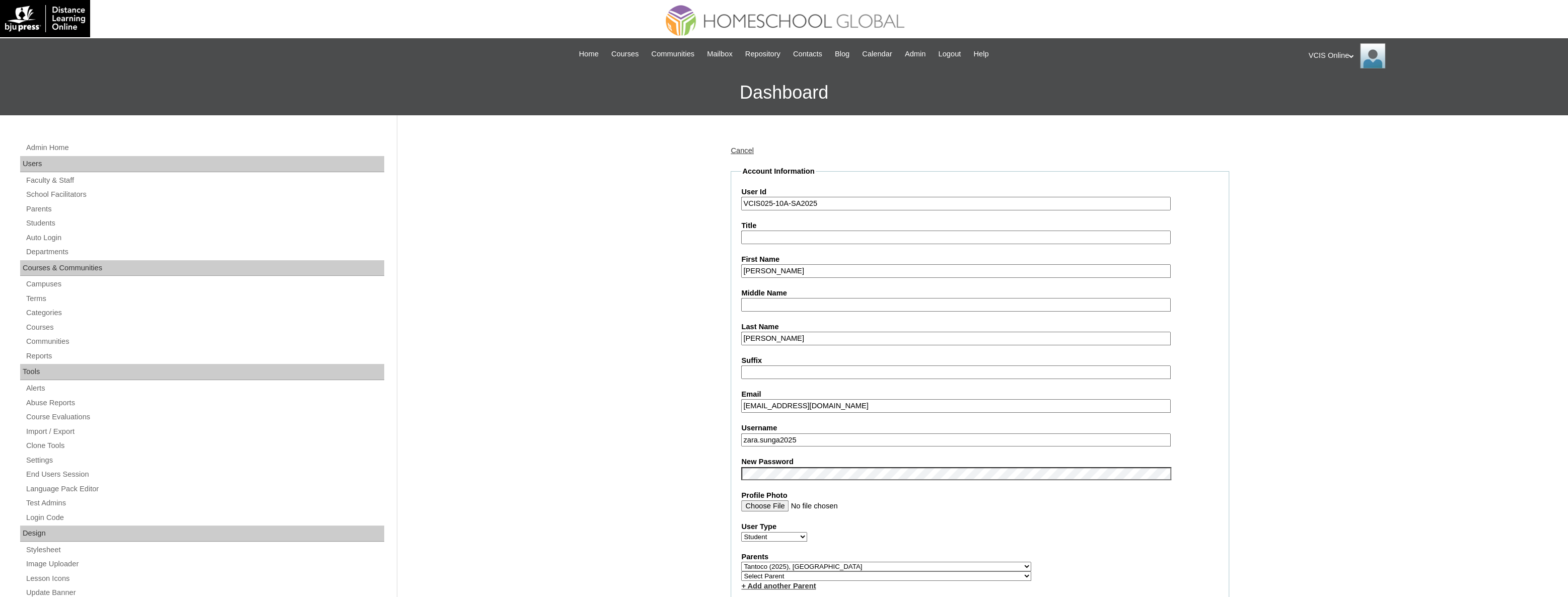
click at [750, 152] on link "Cancel" at bounding box center [742, 150] width 23 height 8
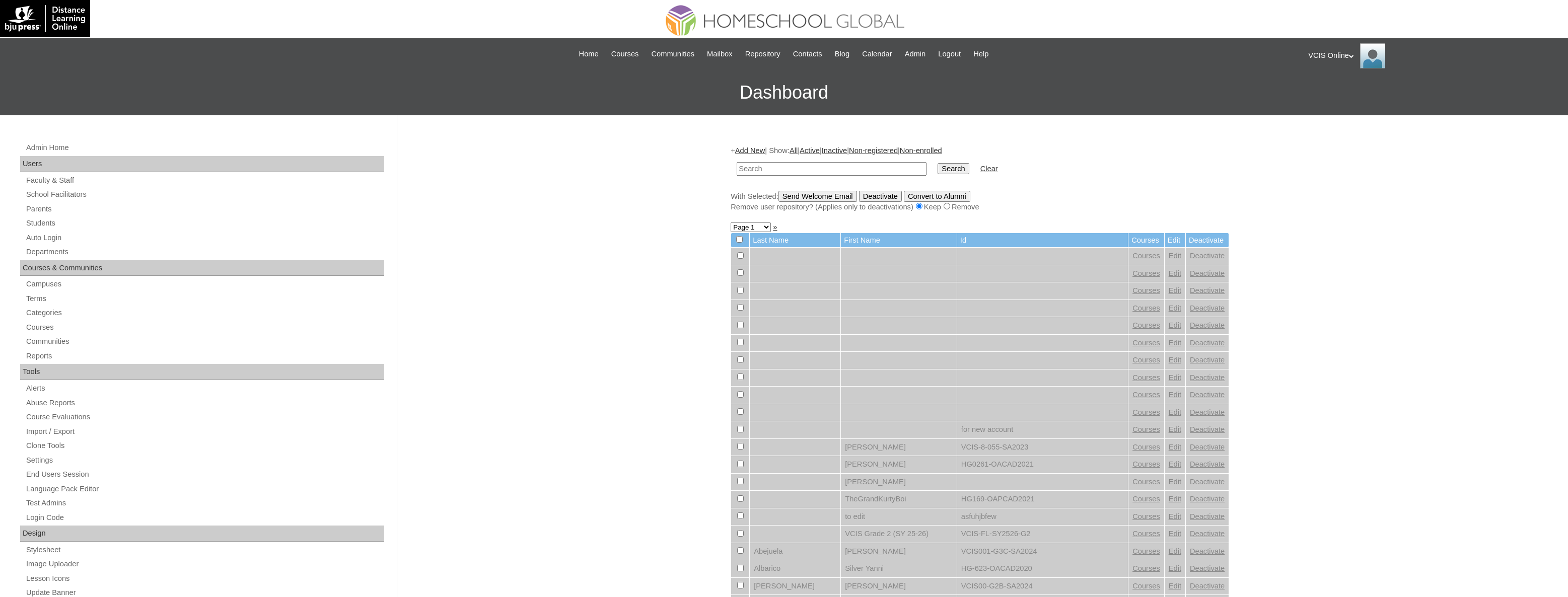
scroll to position [91, 0]
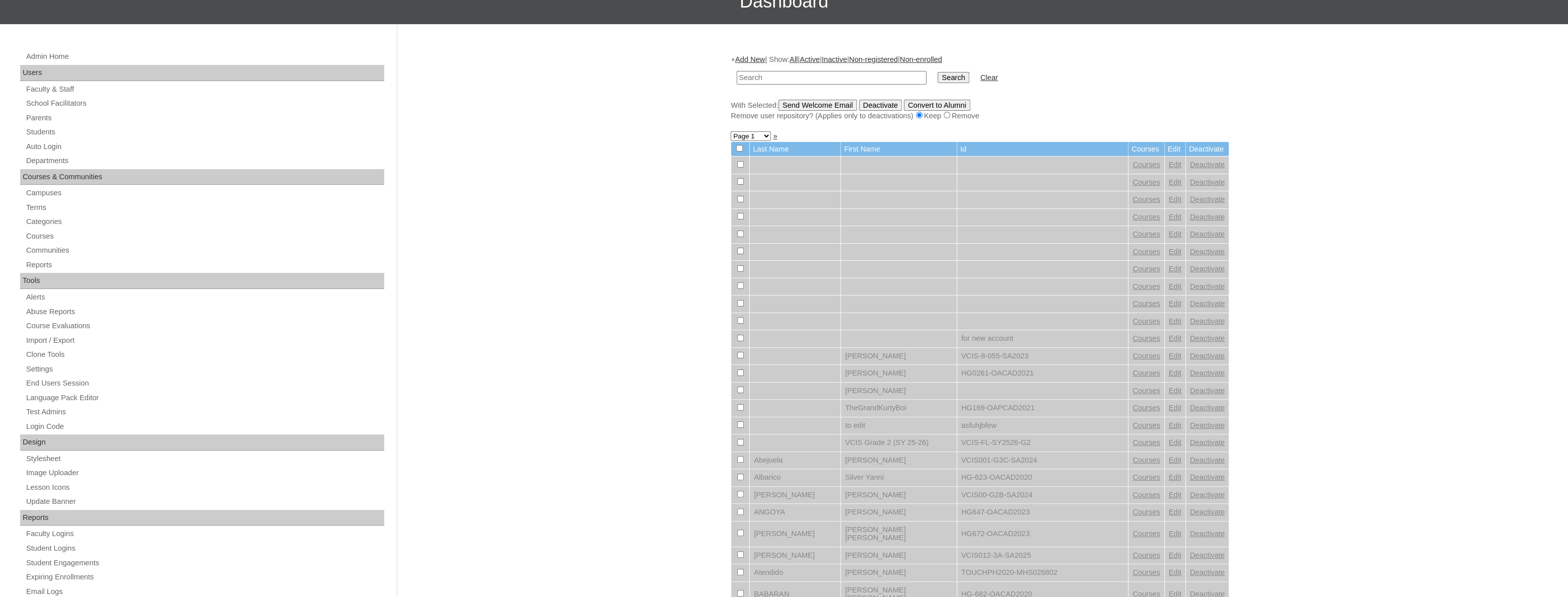
click at [811, 74] on input "text" at bounding box center [831, 78] width 190 height 13
click at [765, 74] on input "VCIS024-10A-SA2025" at bounding box center [831, 78] width 190 height 13
type input "VCIS025-10A-SA2025"
click at [938, 72] on input "Search" at bounding box center [953, 78] width 31 height 11
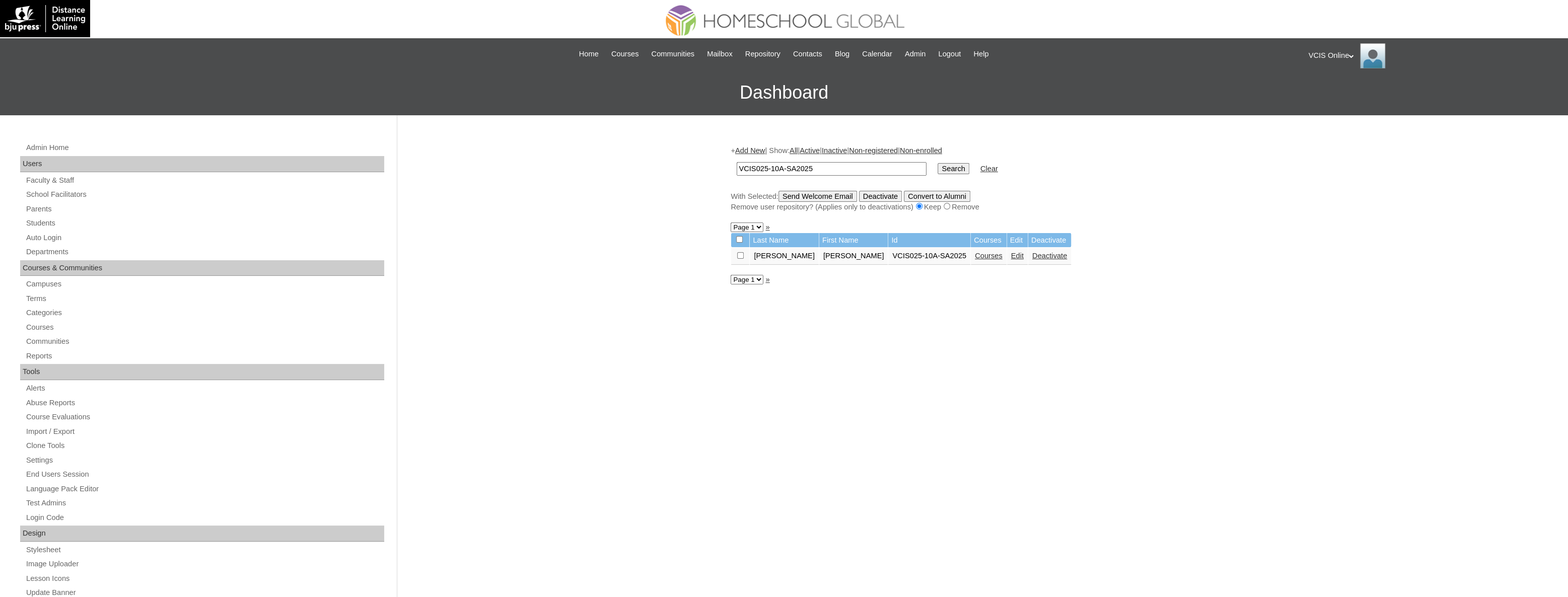
click at [764, 165] on input "VCIS025-10A-SA2025" at bounding box center [831, 169] width 190 height 13
type input "VCIS024-10A-SA2025"
click at [938, 163] on input "Search" at bounding box center [953, 168] width 31 height 11
click at [954, 372] on div "+ Add New | Show: All | Active | Inactive | Non-registered | Non-enrolled VCIS0…" at bounding box center [977, 473] width 503 height 675
click at [1082, 322] on div "+ Add New | Show: All | Active | Inactive | Non-registered | Non-enrolled VCIS0…" at bounding box center [977, 473] width 503 height 675
